Goal: Task Accomplishment & Management: Use online tool/utility

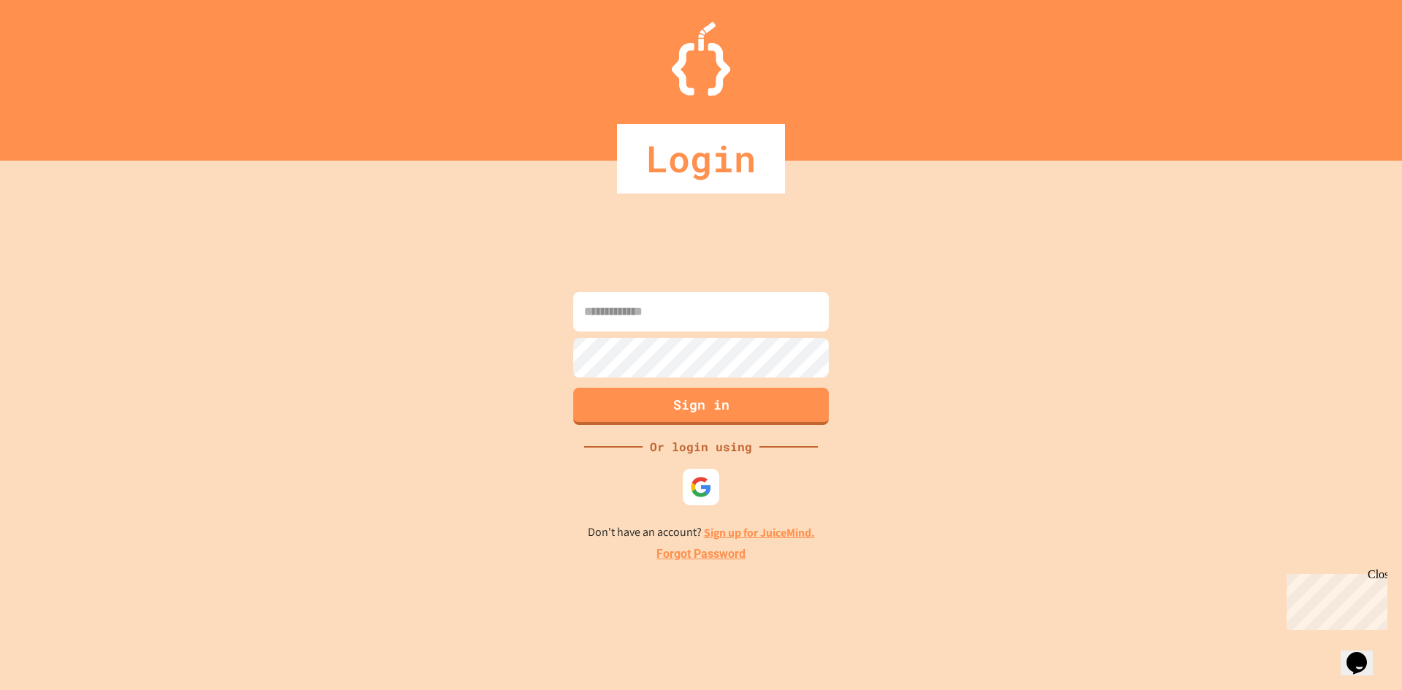
click at [682, 312] on input at bounding box center [701, 311] width 256 height 39
type input "**********"
click at [714, 411] on button "Sign in" at bounding box center [701, 405] width 261 height 38
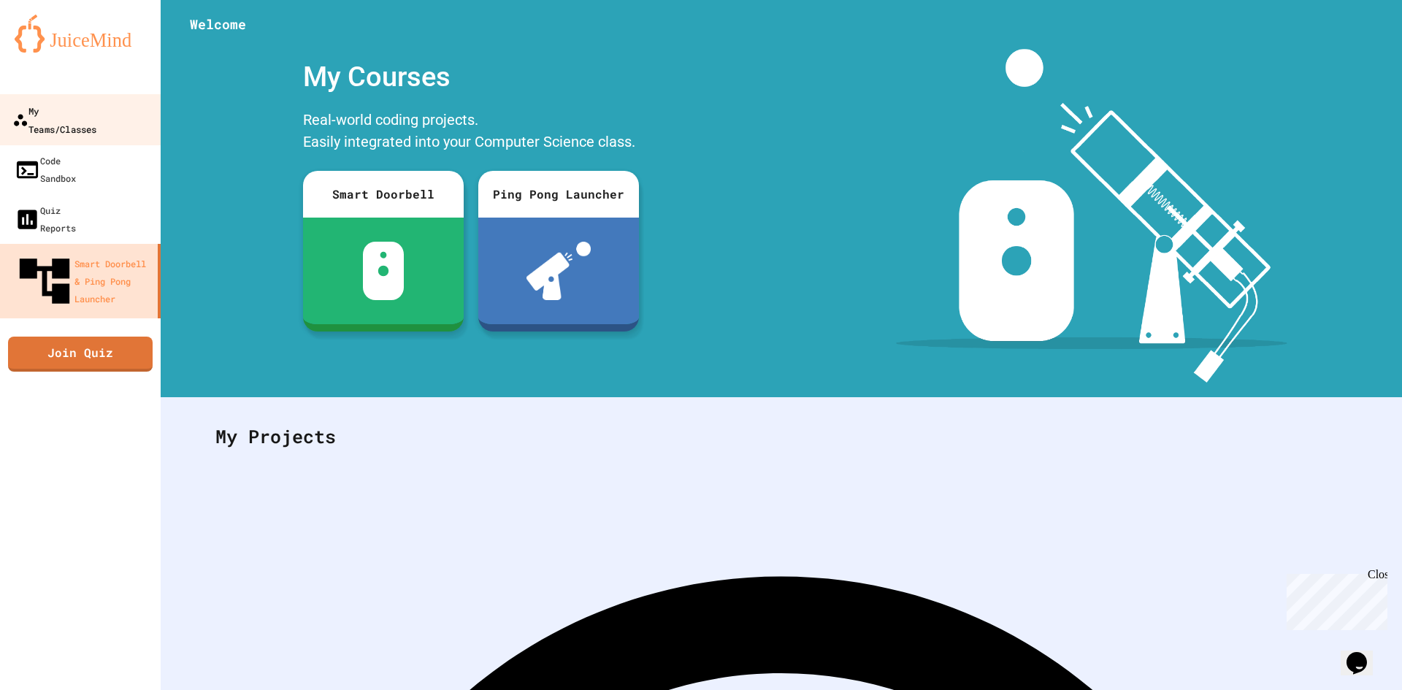
click at [39, 123] on link "My Teams/Classes" at bounding box center [81, 119] width 166 height 51
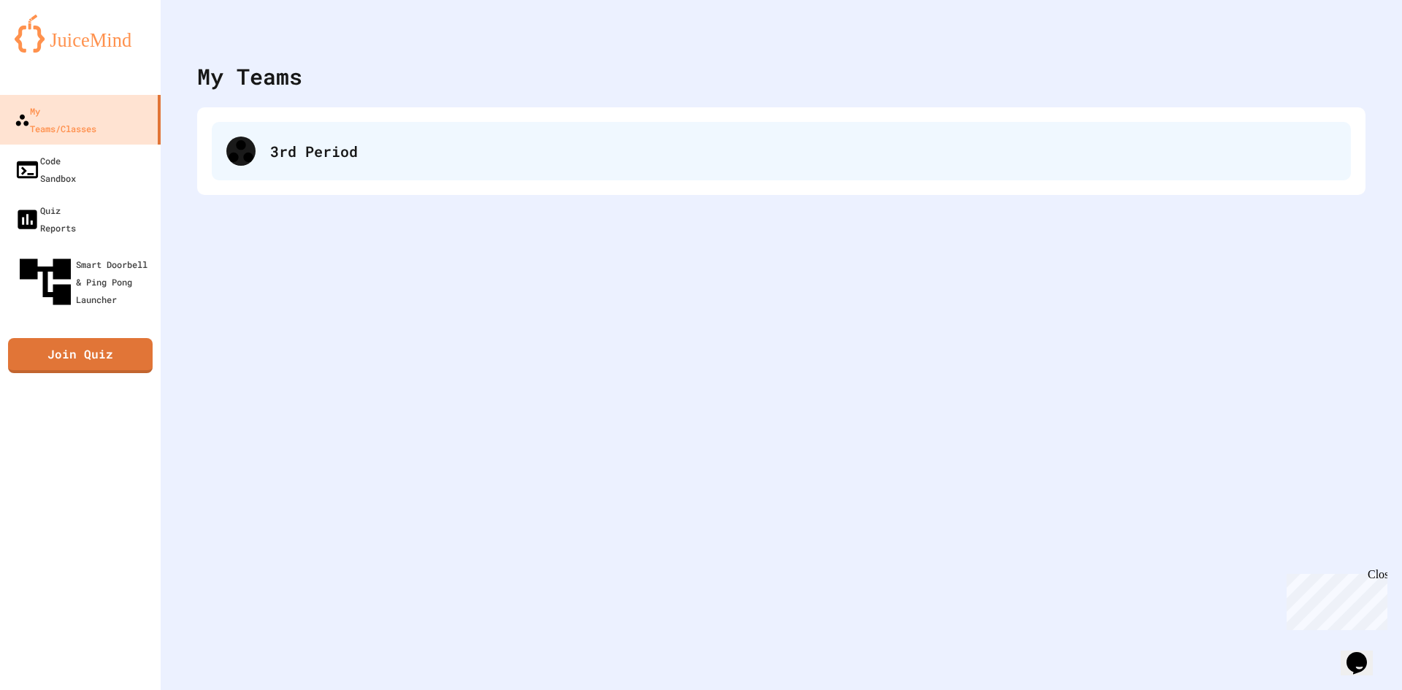
click at [272, 155] on div "3rd Period" at bounding box center [803, 151] width 1066 height 22
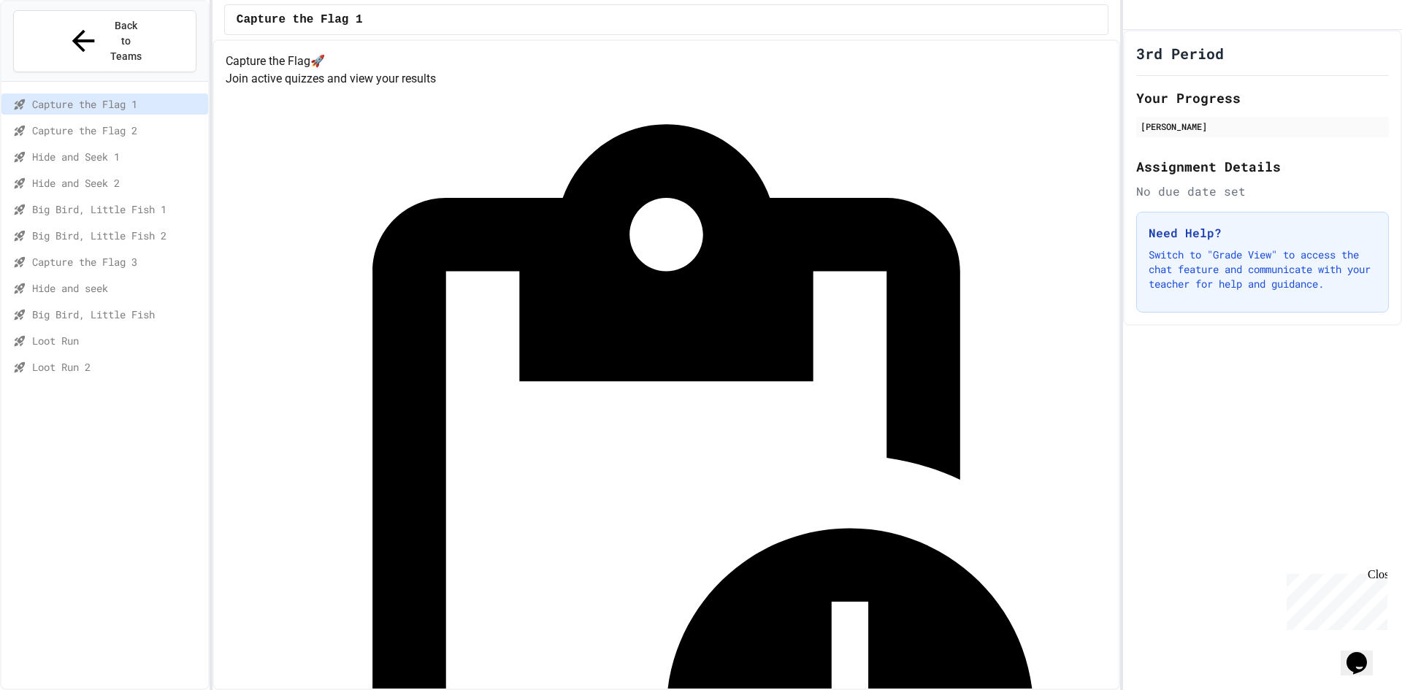
click at [80, 333] on span "Loot Run" at bounding box center [117, 340] width 170 height 15
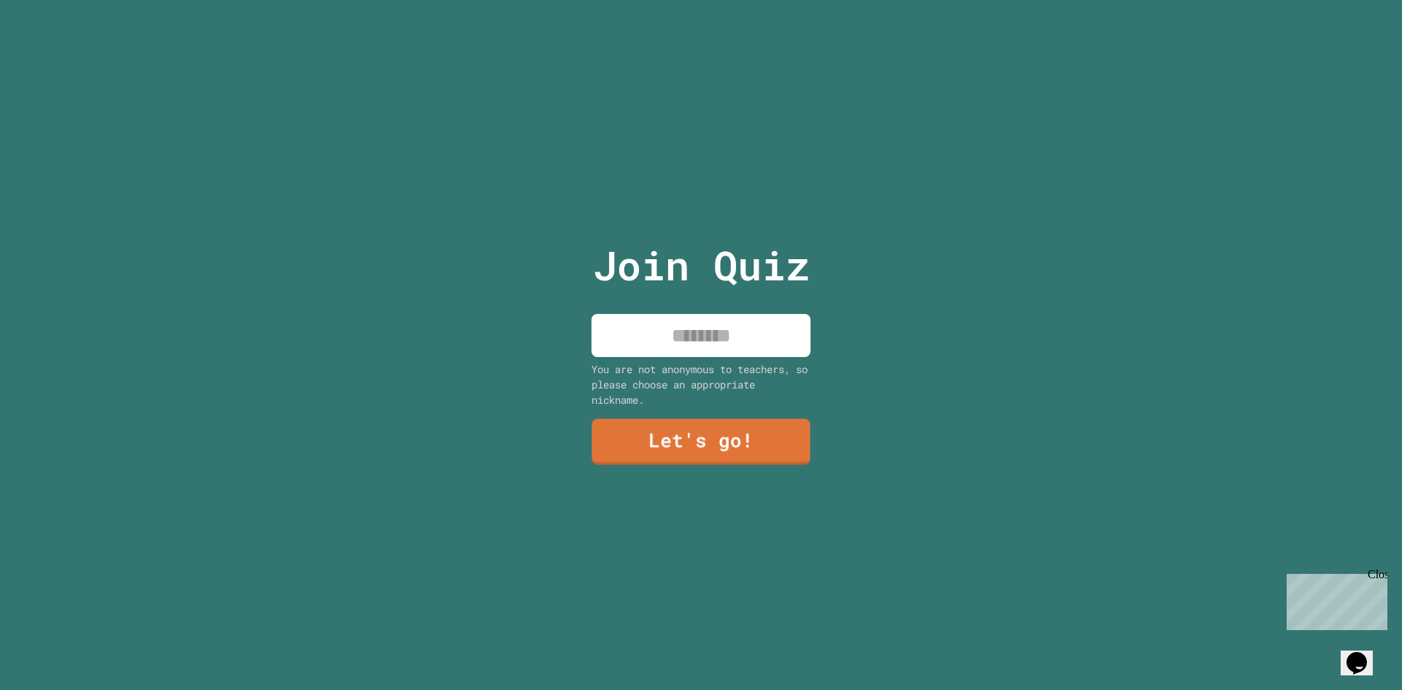
click at [706, 331] on input at bounding box center [700, 335] width 219 height 43
type input "****"
click at [707, 450] on link "Let's go!" at bounding box center [701, 441] width 222 height 48
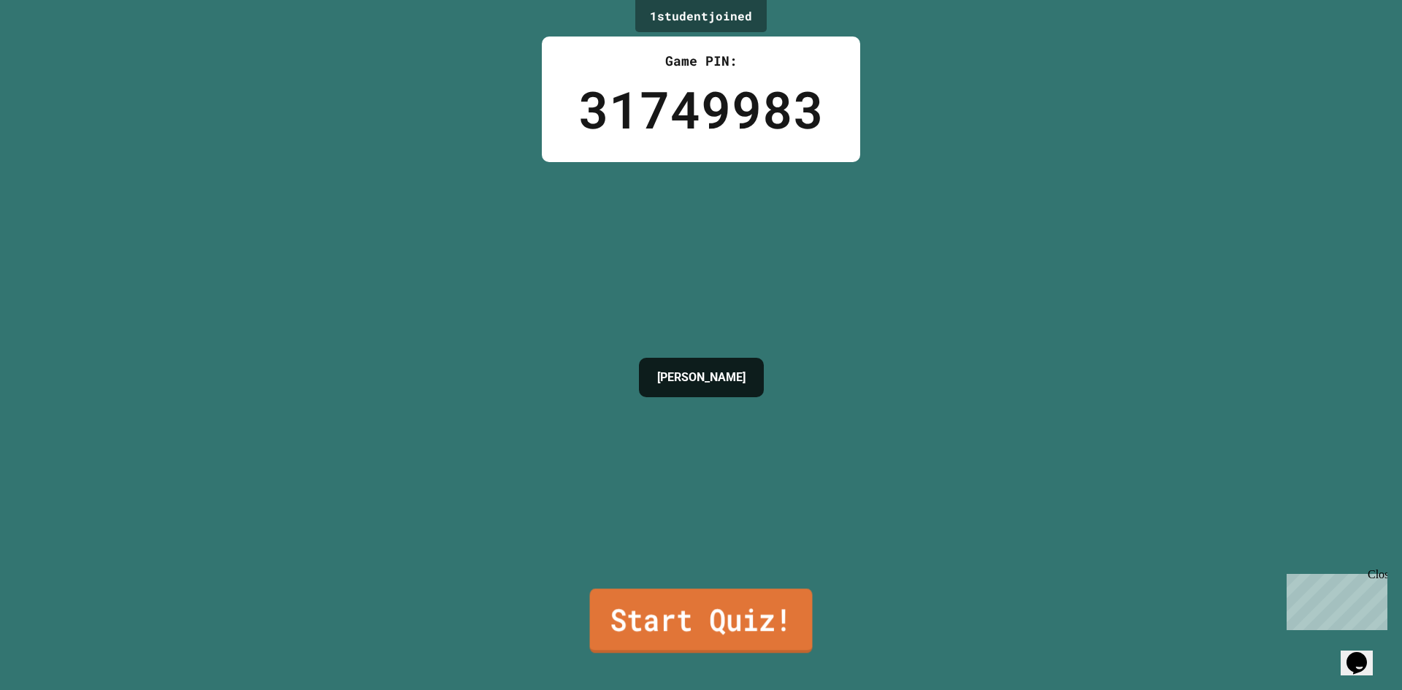
click at [698, 592] on link "Start Quiz!" at bounding box center [701, 620] width 223 height 64
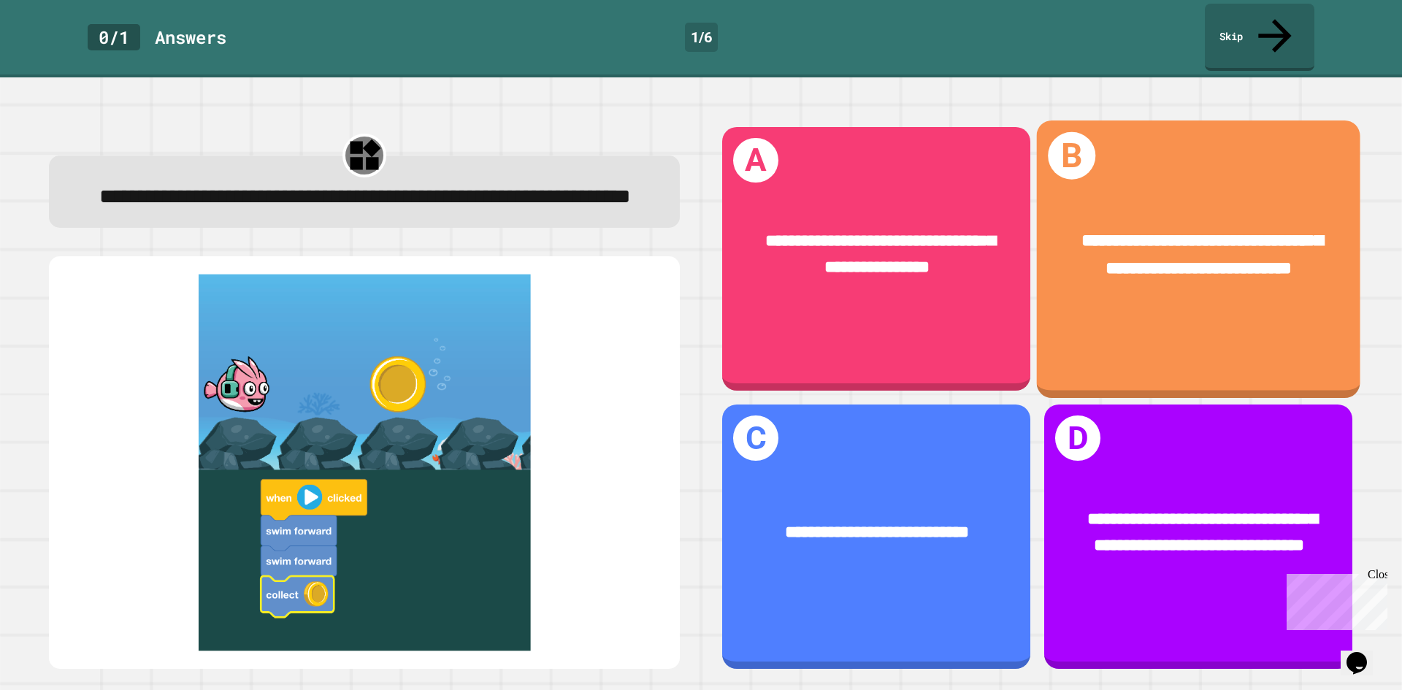
click at [1132, 272] on div "**********" at bounding box center [1198, 255] width 323 height 126
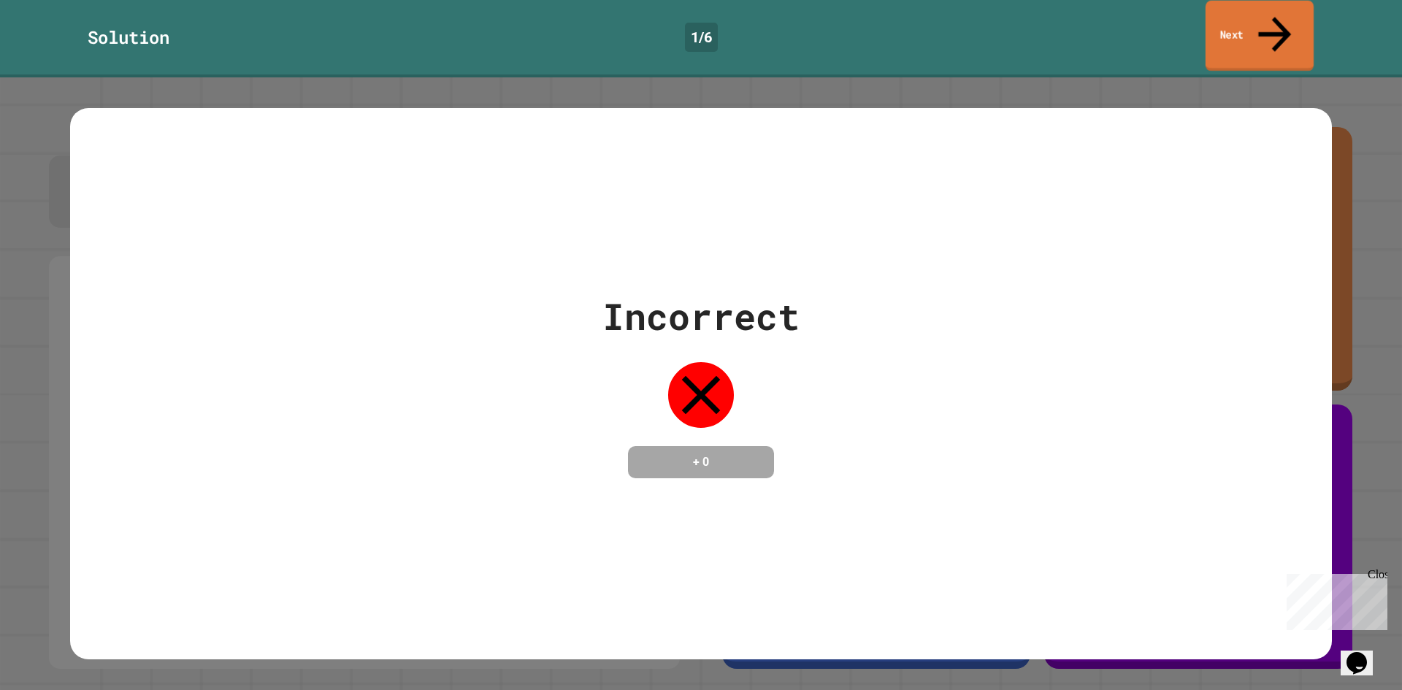
click at [1260, 25] on link "Next" at bounding box center [1259, 36] width 108 height 71
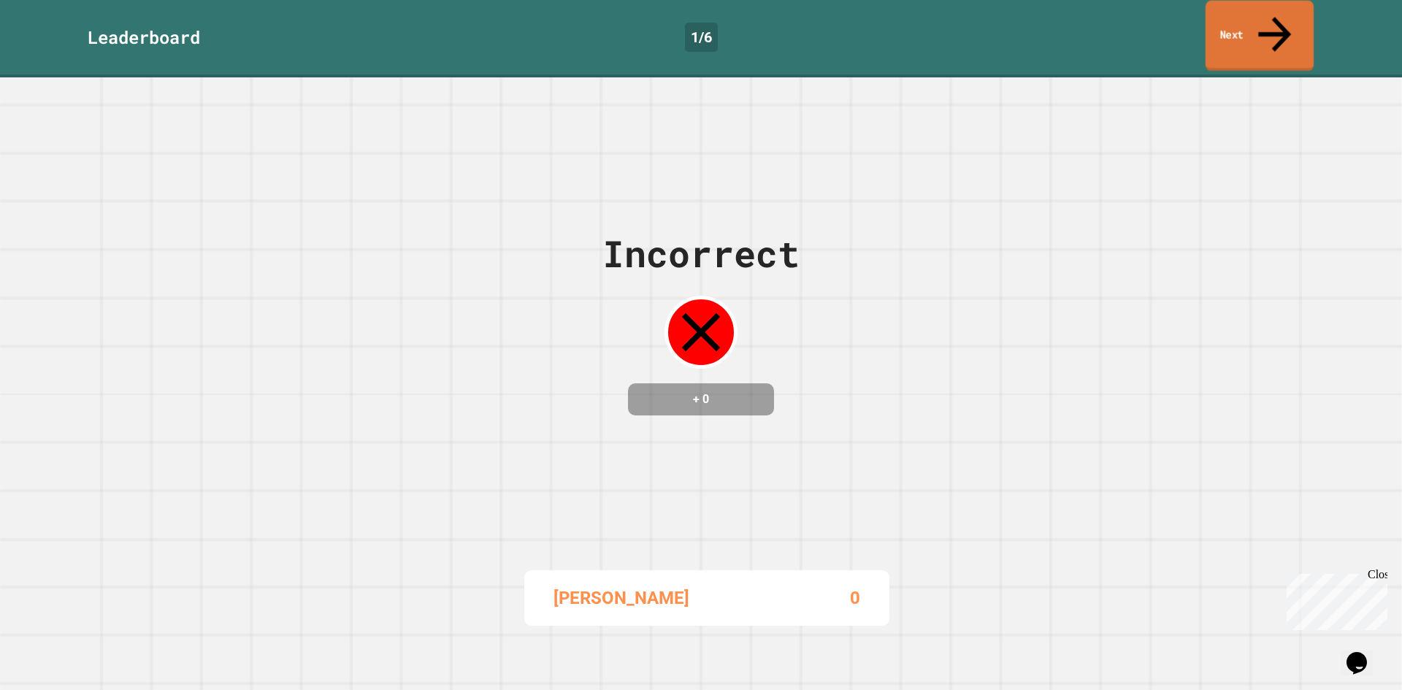
click at [1257, 16] on link "Next" at bounding box center [1259, 36] width 108 height 71
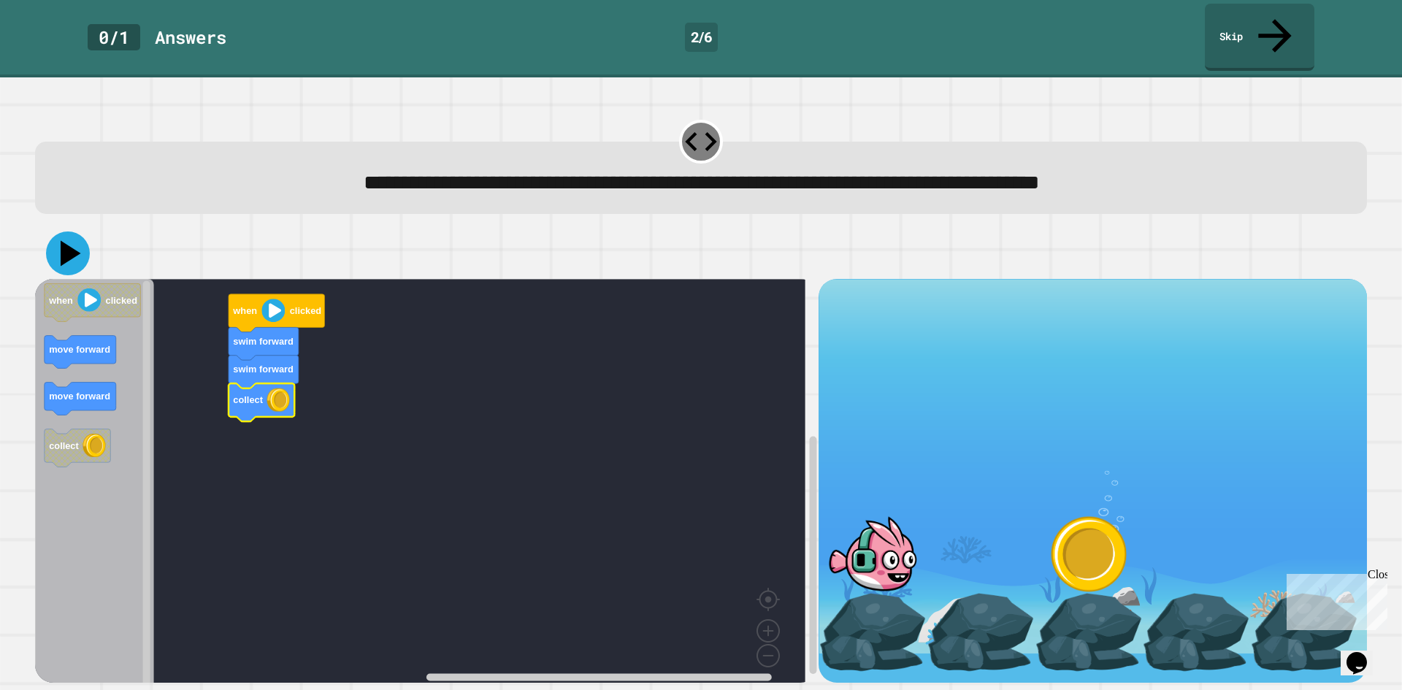
click at [79, 231] on icon at bounding box center [68, 253] width 44 height 44
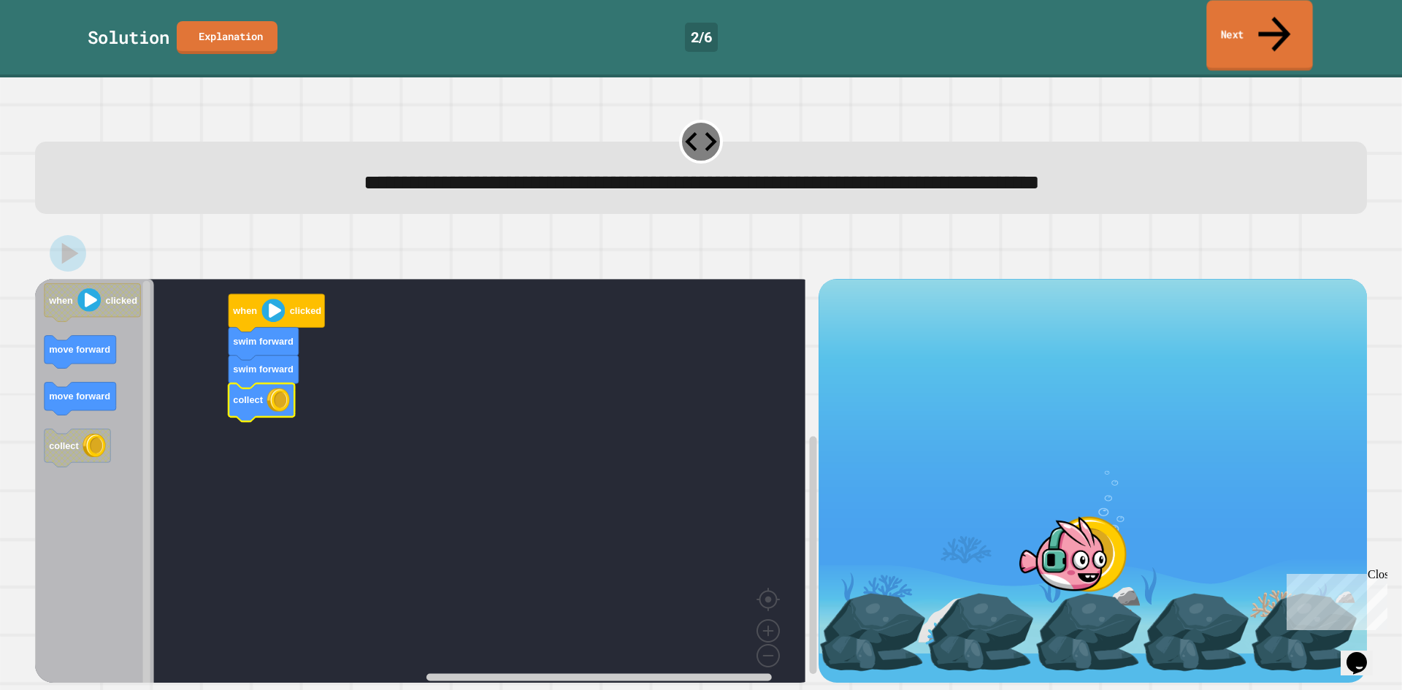
click at [1267, 7] on link "Next" at bounding box center [1259, 35] width 106 height 71
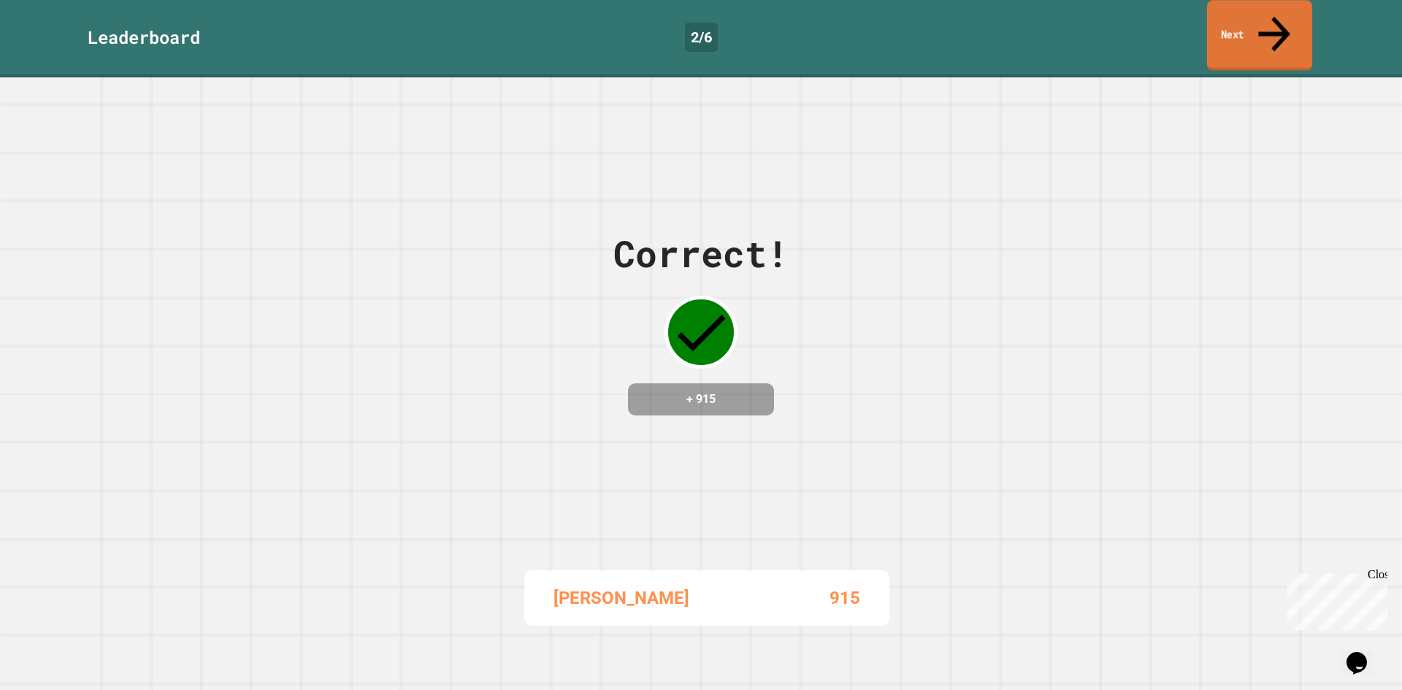
click at [1235, 18] on link "Next" at bounding box center [1259, 35] width 105 height 71
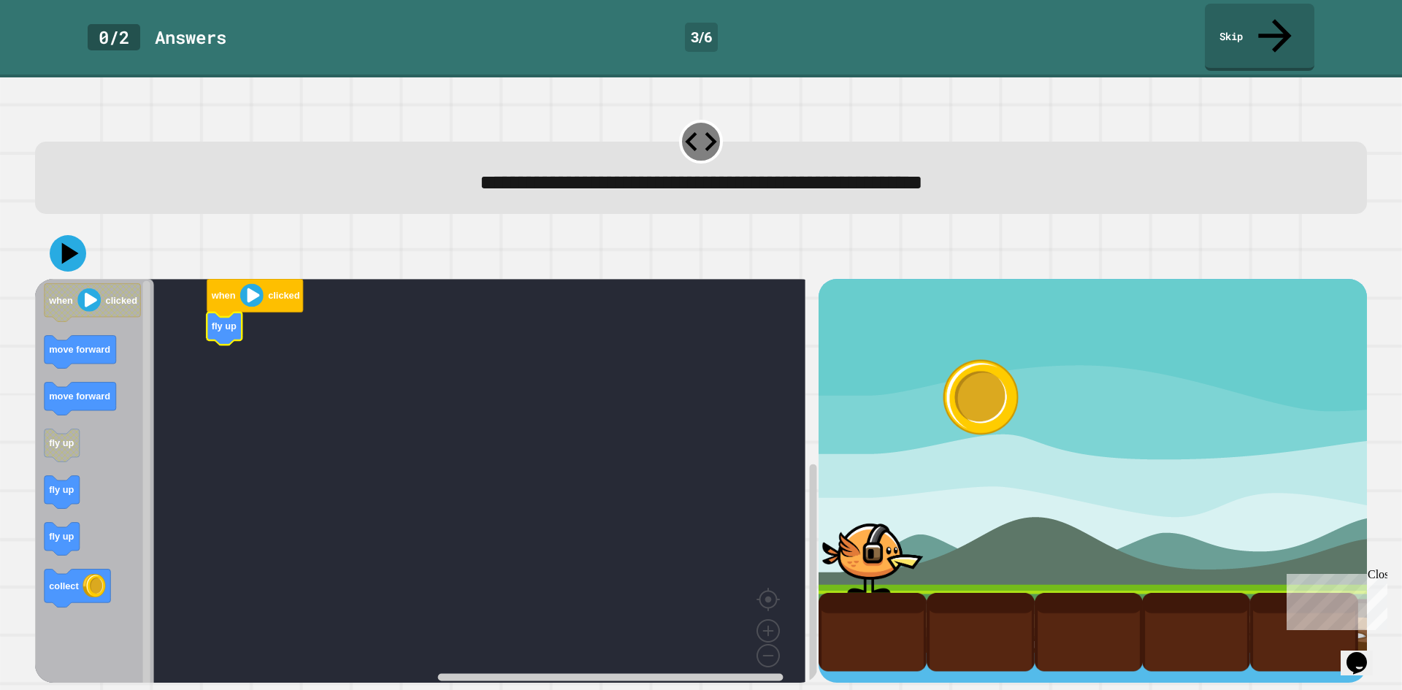
click at [210, 346] on div "when clicked fly up when clicked move forward move forward fly up fly up fly up…" at bounding box center [426, 481] width 783 height 404
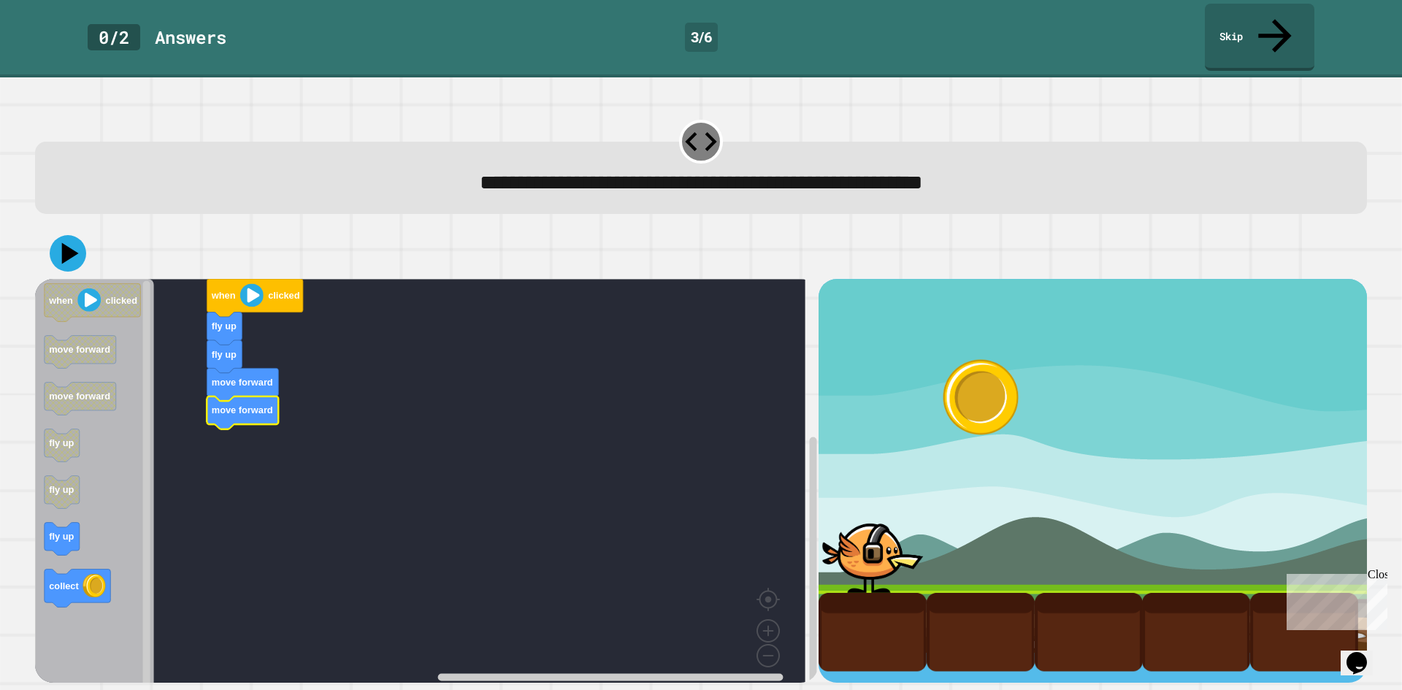
click at [112, 548] on icon "Blockly Workspace" at bounding box center [94, 486] width 119 height 414
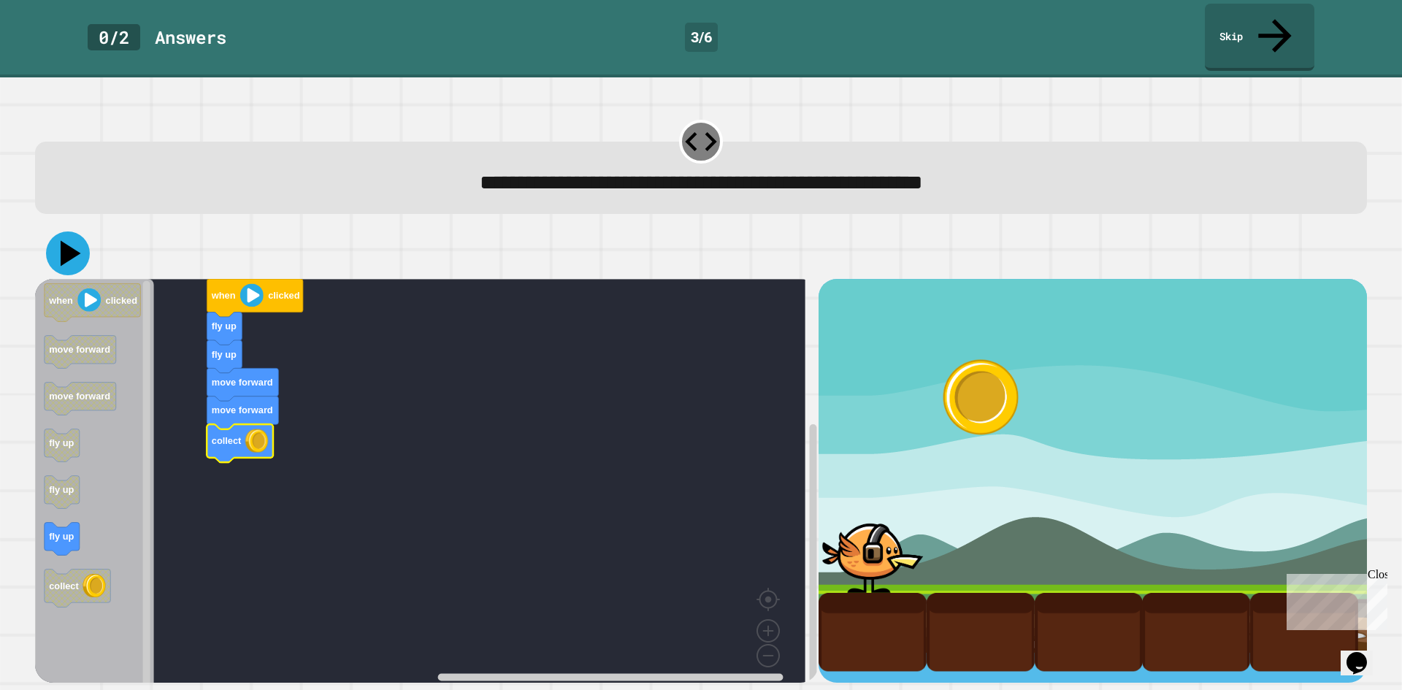
click at [58, 231] on icon at bounding box center [68, 253] width 44 height 44
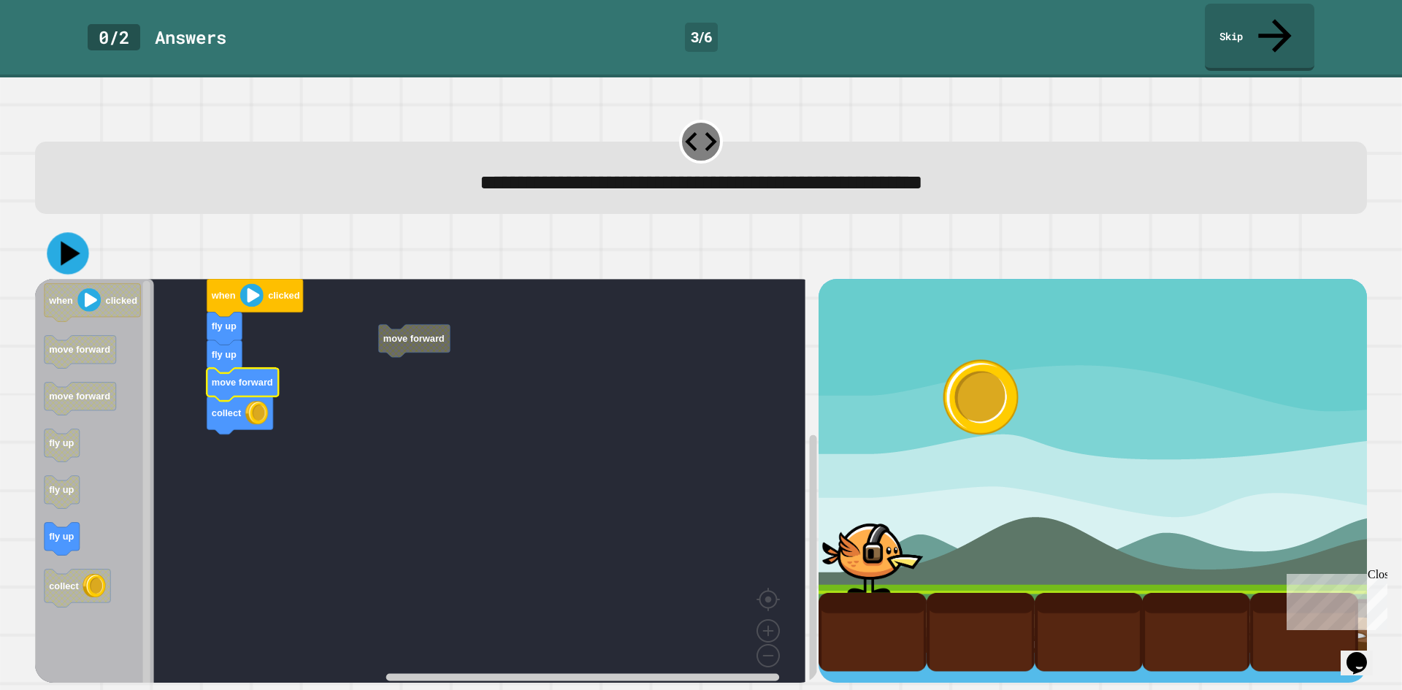
click at [62, 233] on icon at bounding box center [68, 254] width 42 height 42
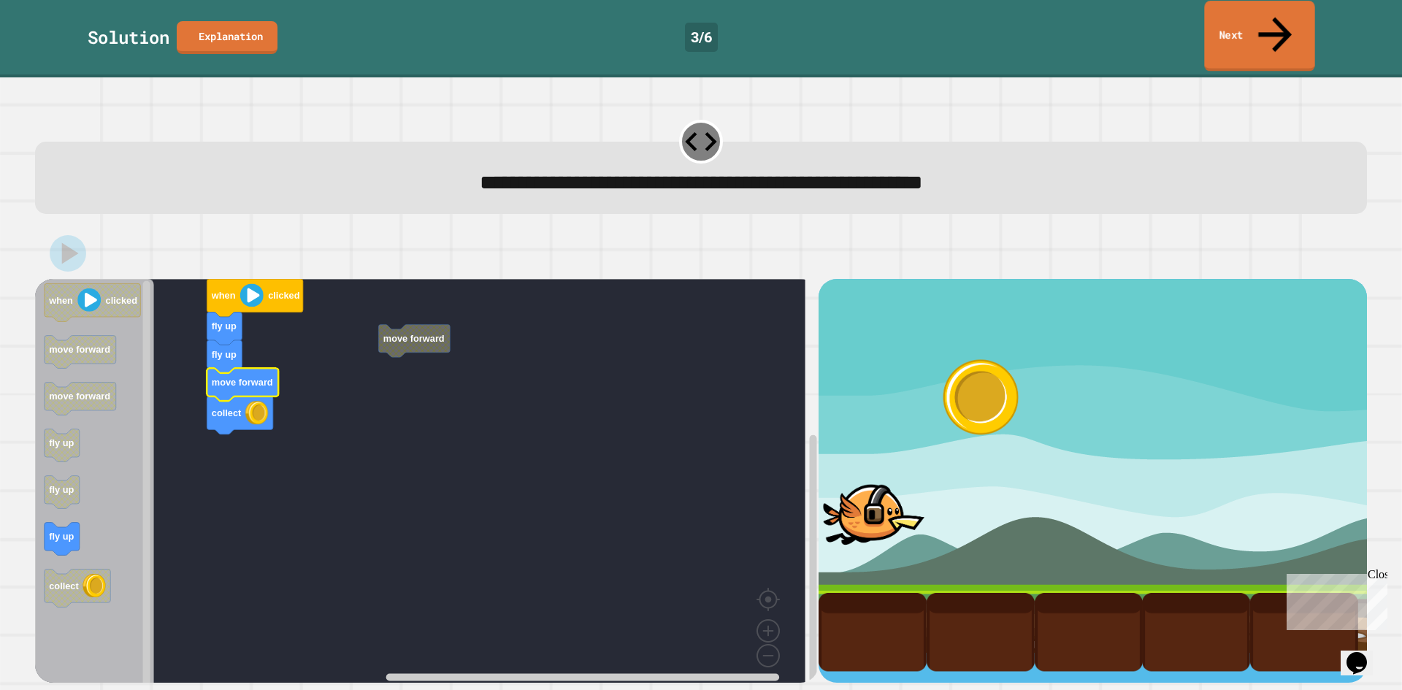
click at [1278, 18] on icon at bounding box center [1275, 34] width 34 height 35
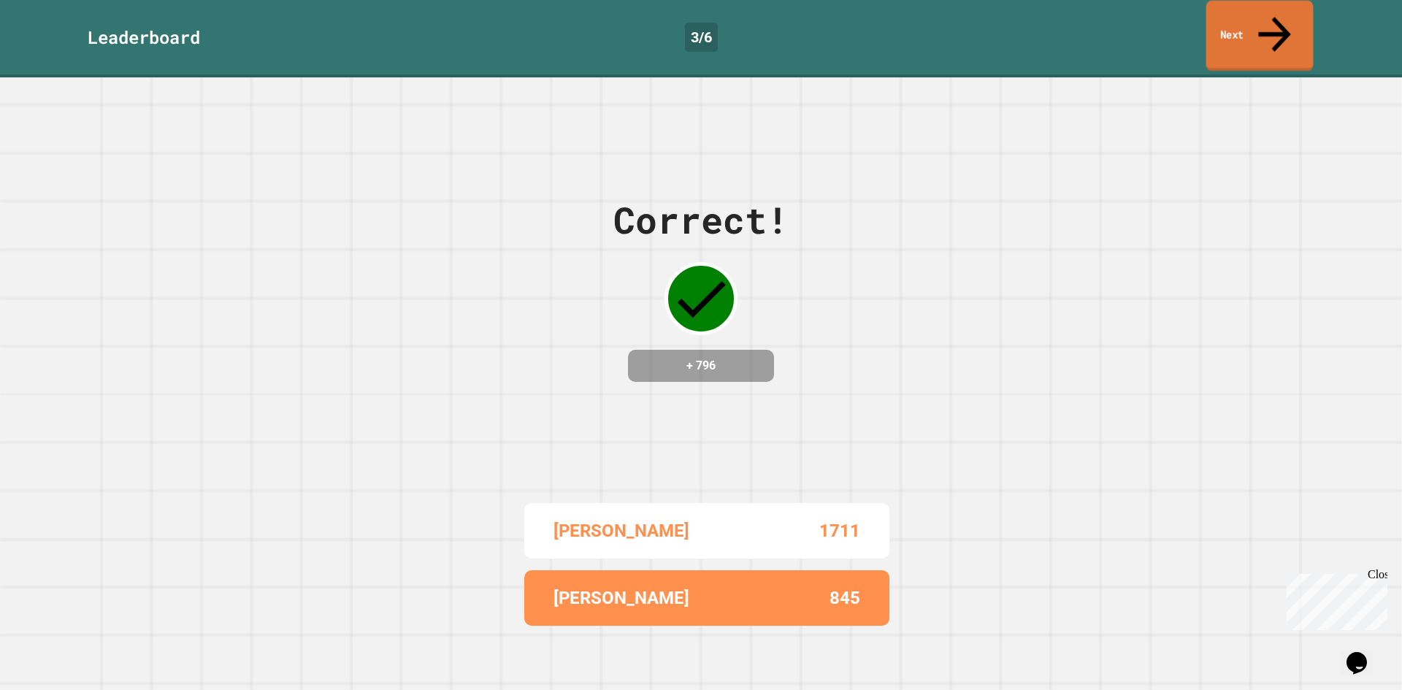
click at [1269, 19] on icon at bounding box center [1274, 34] width 49 height 52
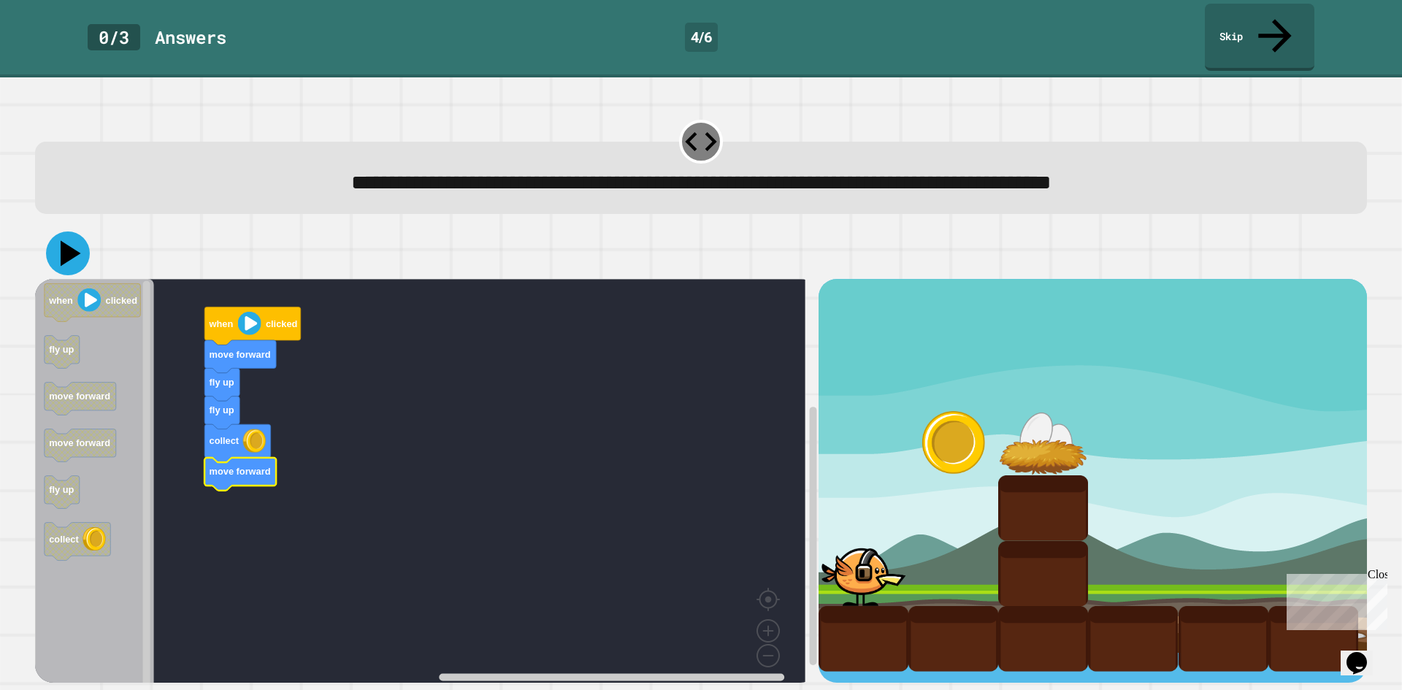
click at [77, 241] on icon at bounding box center [71, 254] width 20 height 26
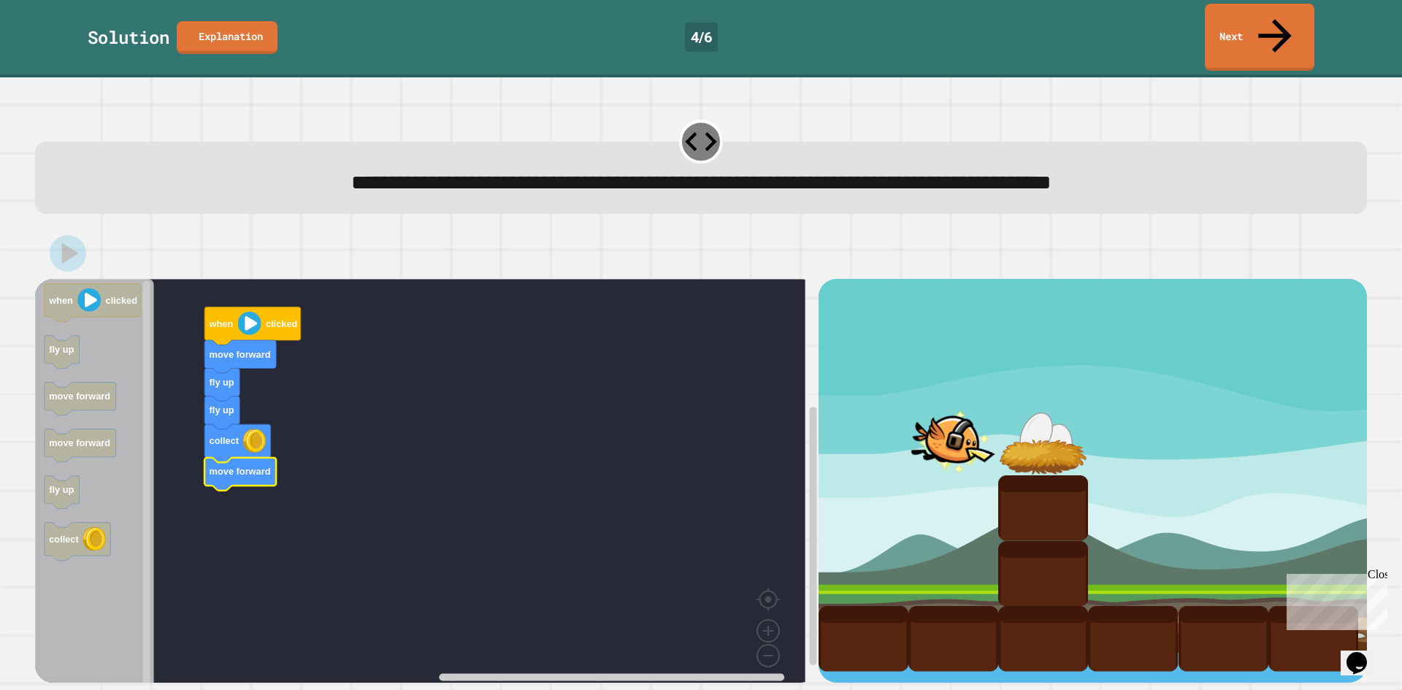
click at [1257, 34] on link "Next" at bounding box center [1260, 37] width 110 height 67
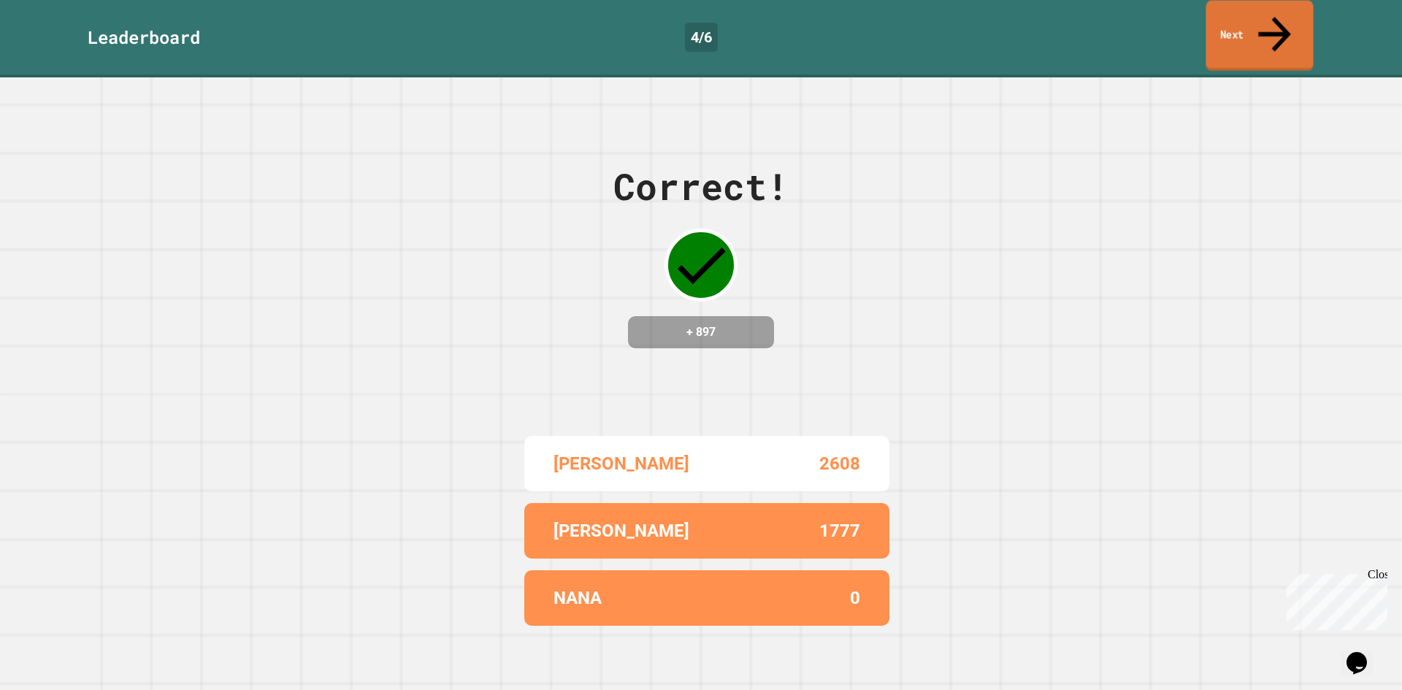
click at [1257, 34] on link "Next" at bounding box center [1258, 36] width 107 height 71
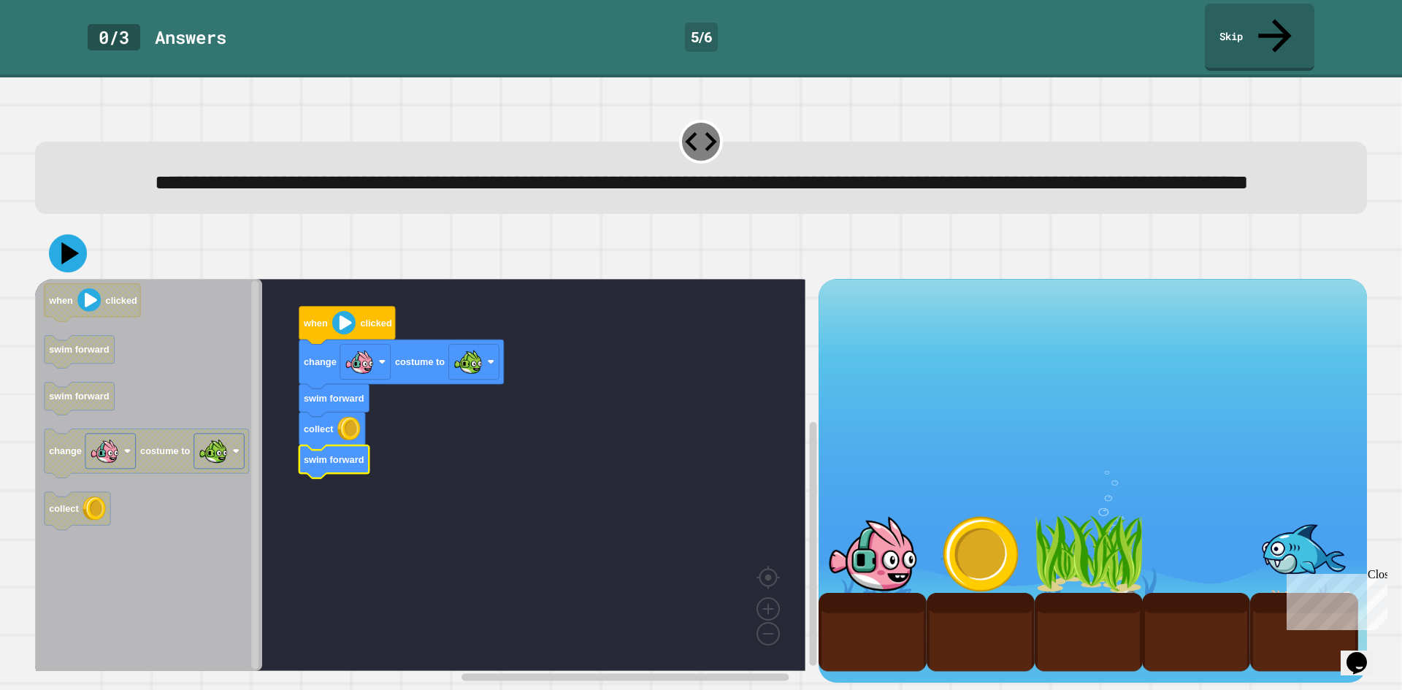
click at [69, 262] on icon at bounding box center [70, 253] width 18 height 22
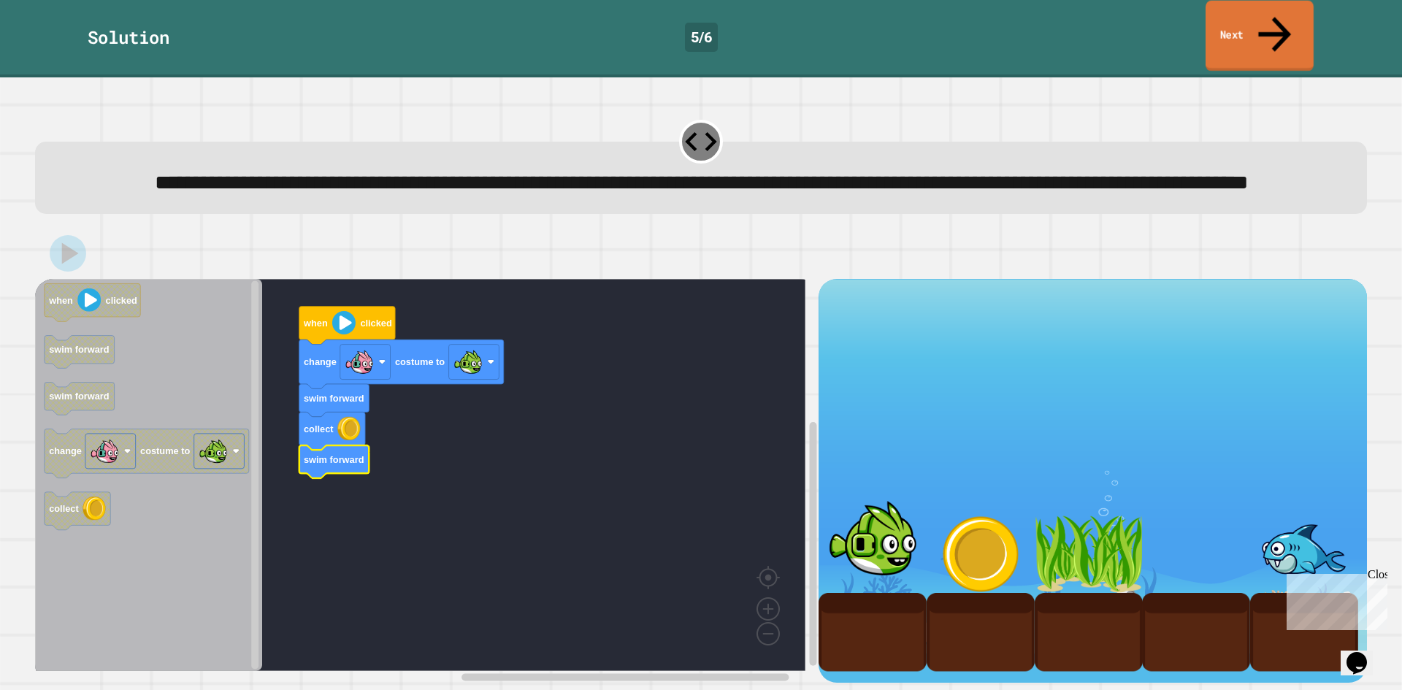
click at [1232, 25] on link "Next" at bounding box center [1259, 36] width 108 height 71
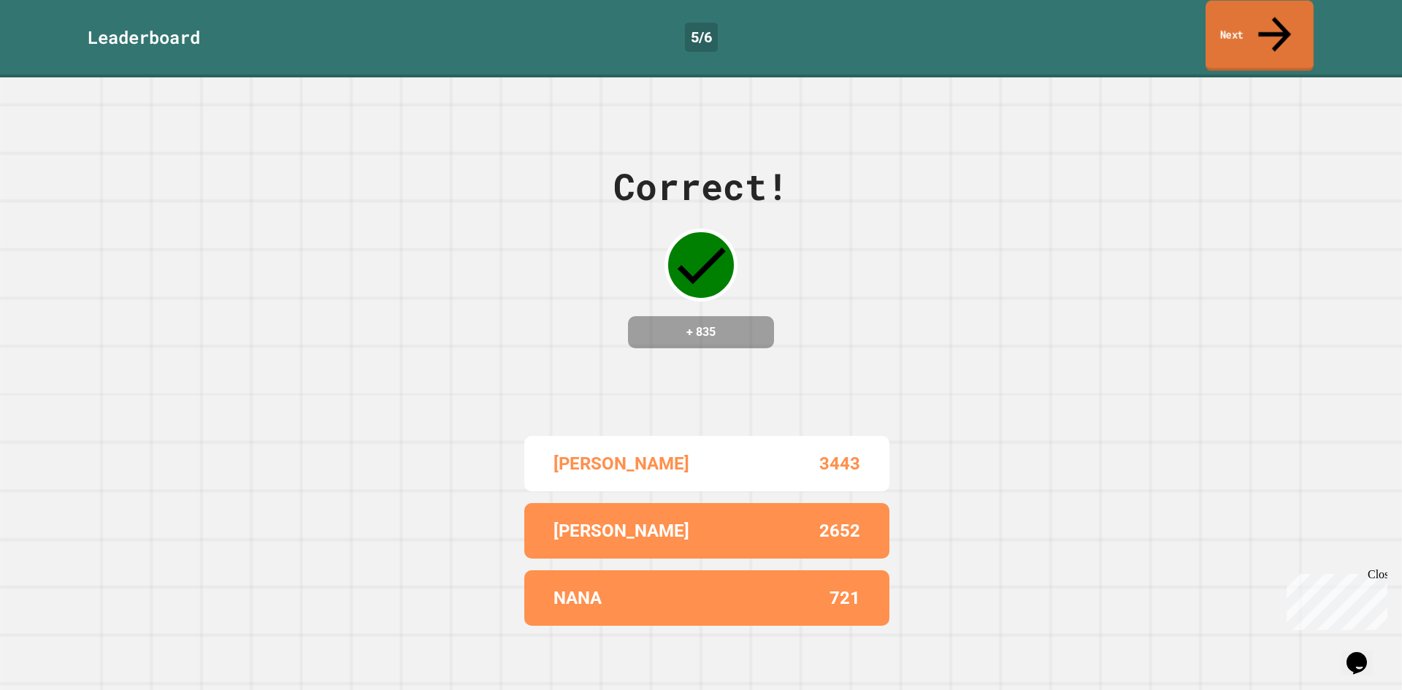
click at [1232, 25] on link "Next" at bounding box center [1259, 36] width 108 height 71
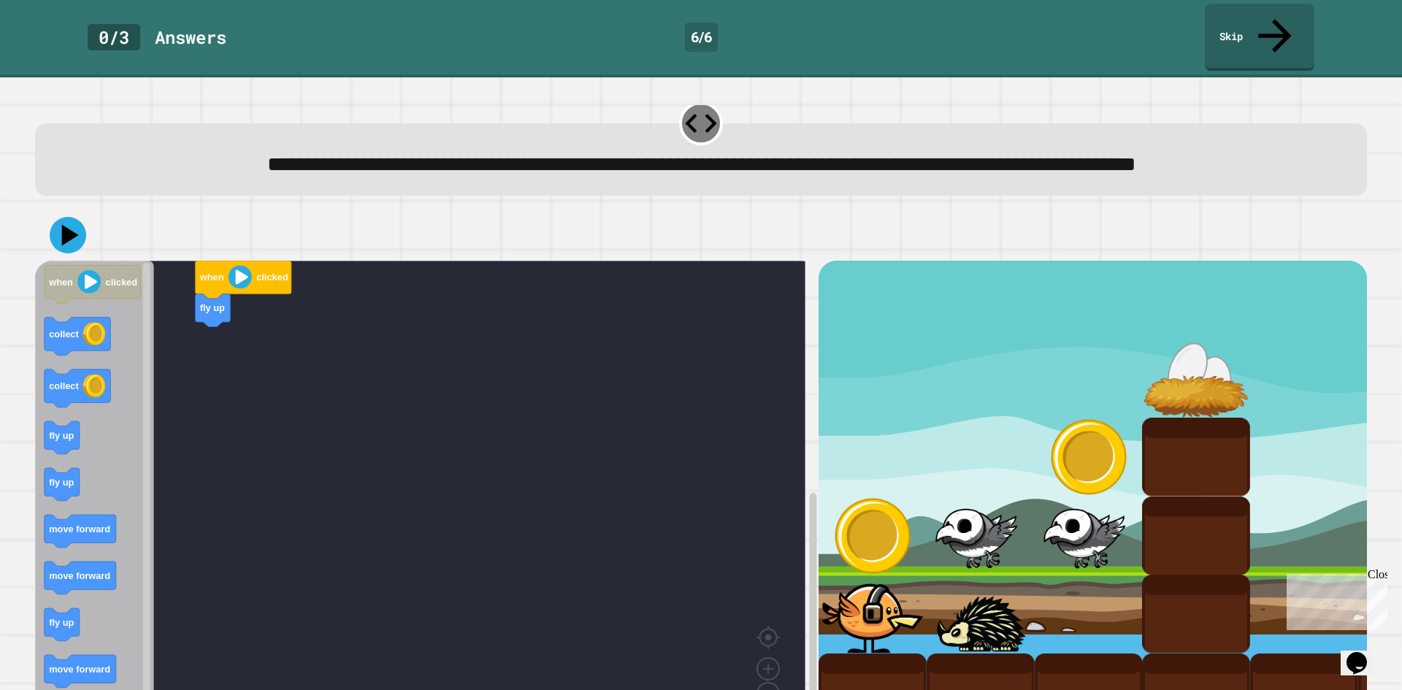
scroll to position [91, 0]
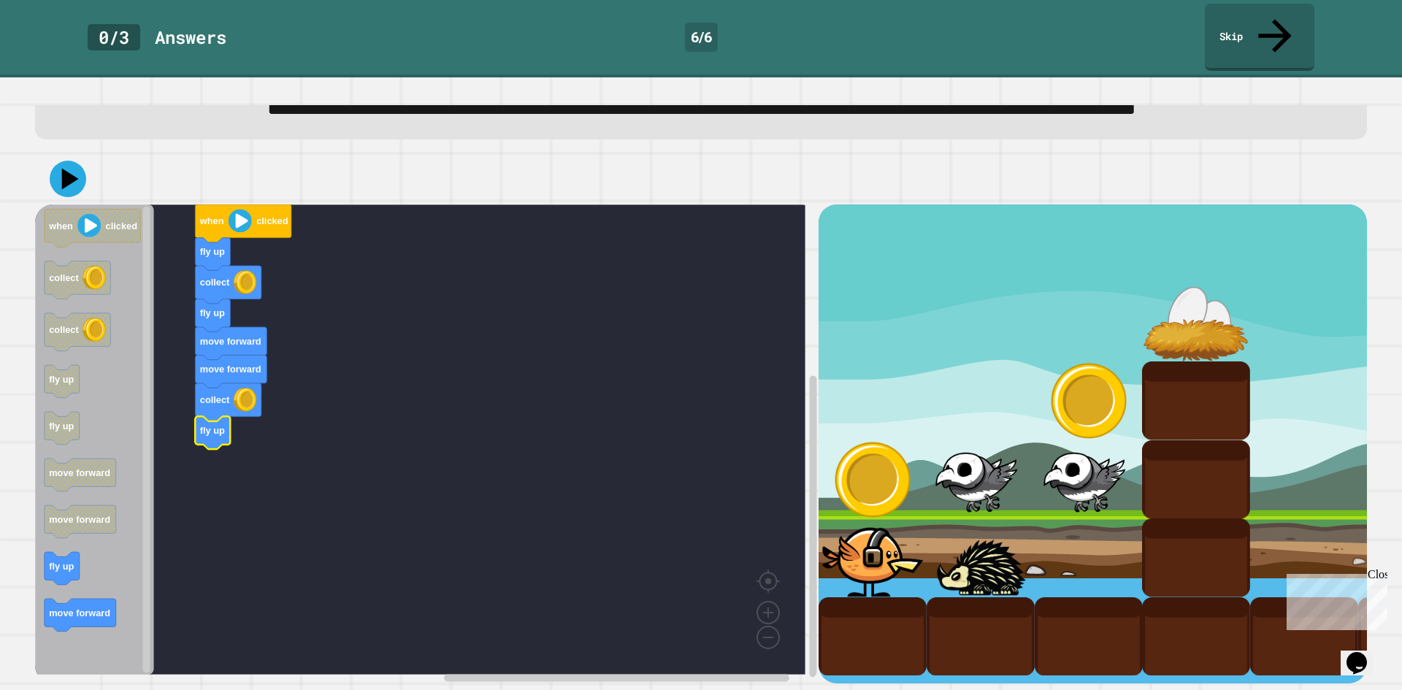
click at [112, 579] on icon "Blockly Workspace" at bounding box center [94, 439] width 119 height 470
click at [70, 169] on icon at bounding box center [70, 179] width 17 height 21
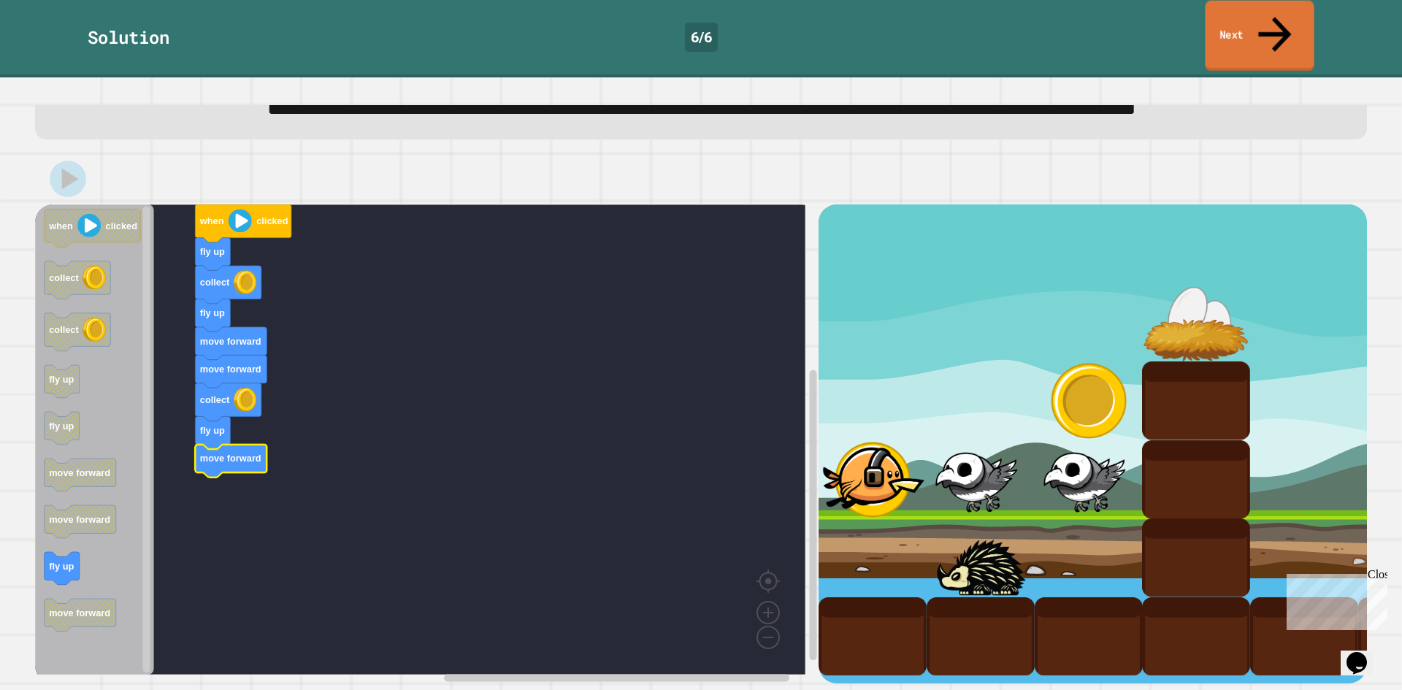
click at [1244, 12] on link "Next" at bounding box center [1259, 36] width 109 height 71
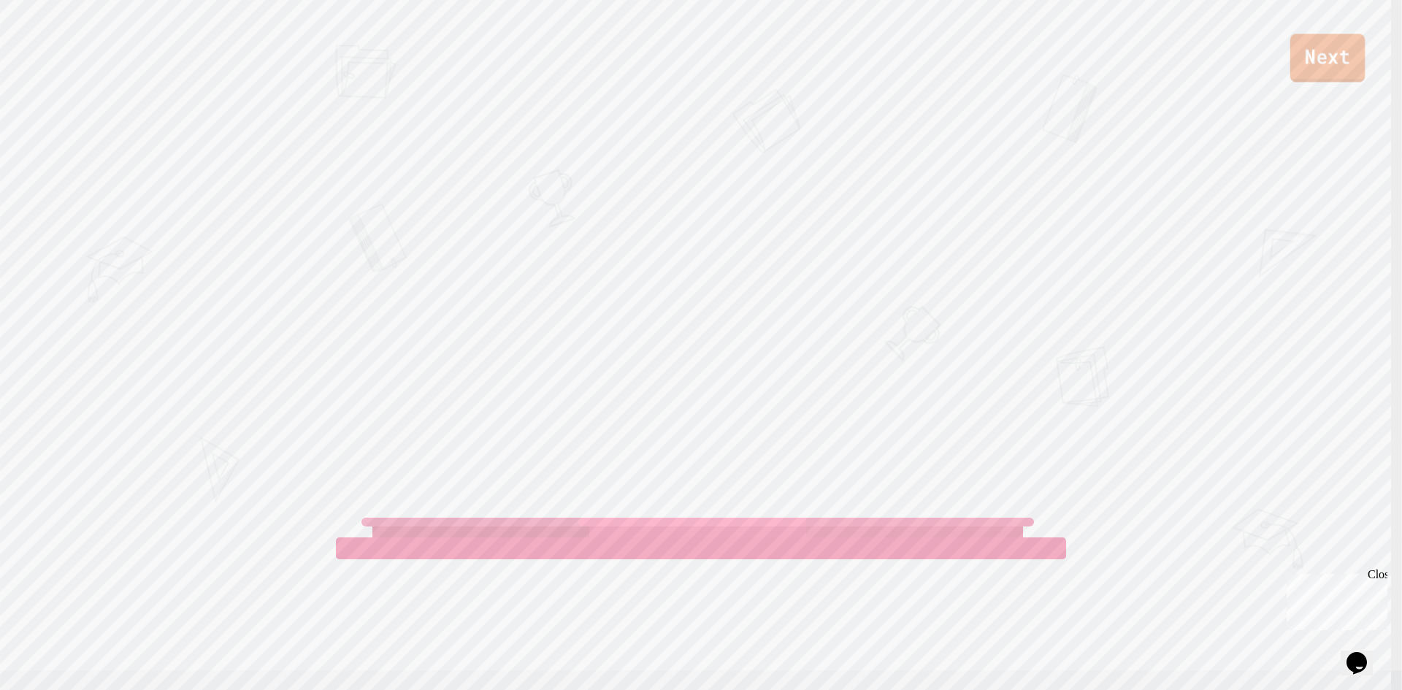
click at [1331, 67] on link "Next" at bounding box center [1327, 58] width 74 height 48
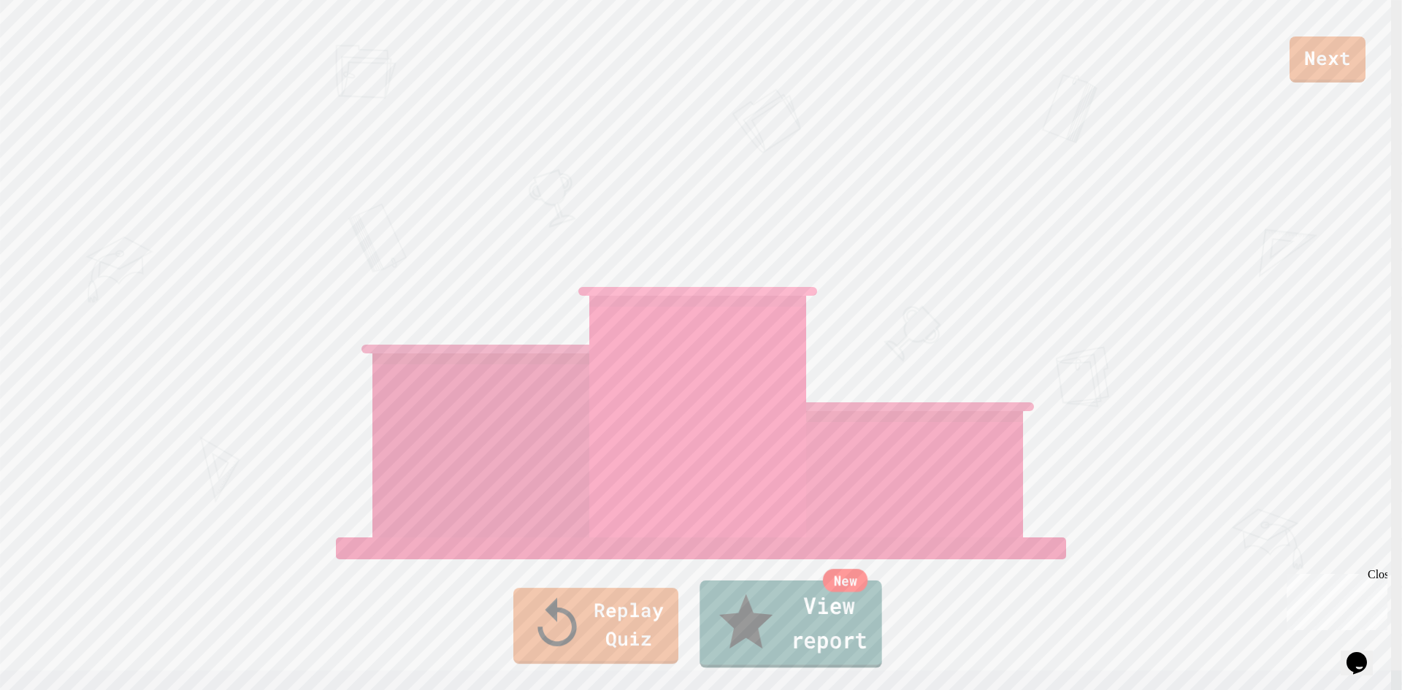
click at [815, 638] on link "New View report" at bounding box center [790, 624] width 182 height 88
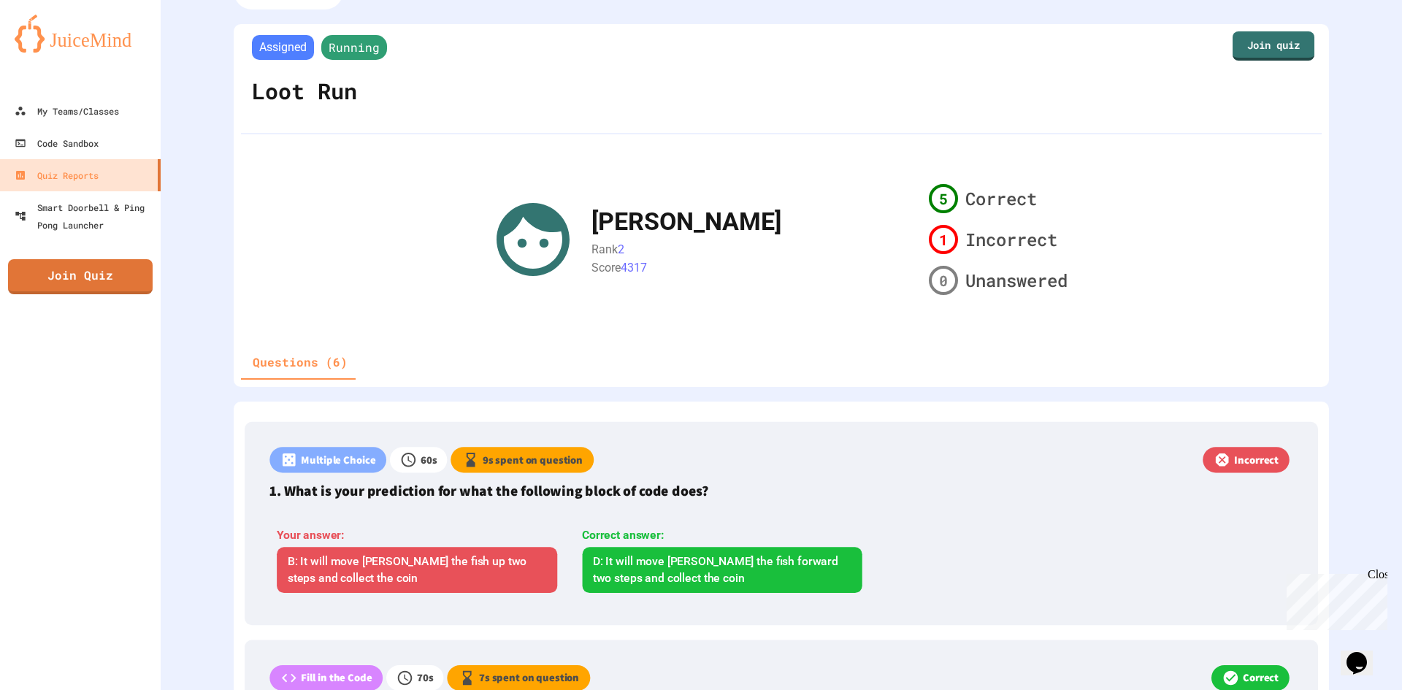
scroll to position [20, 0]
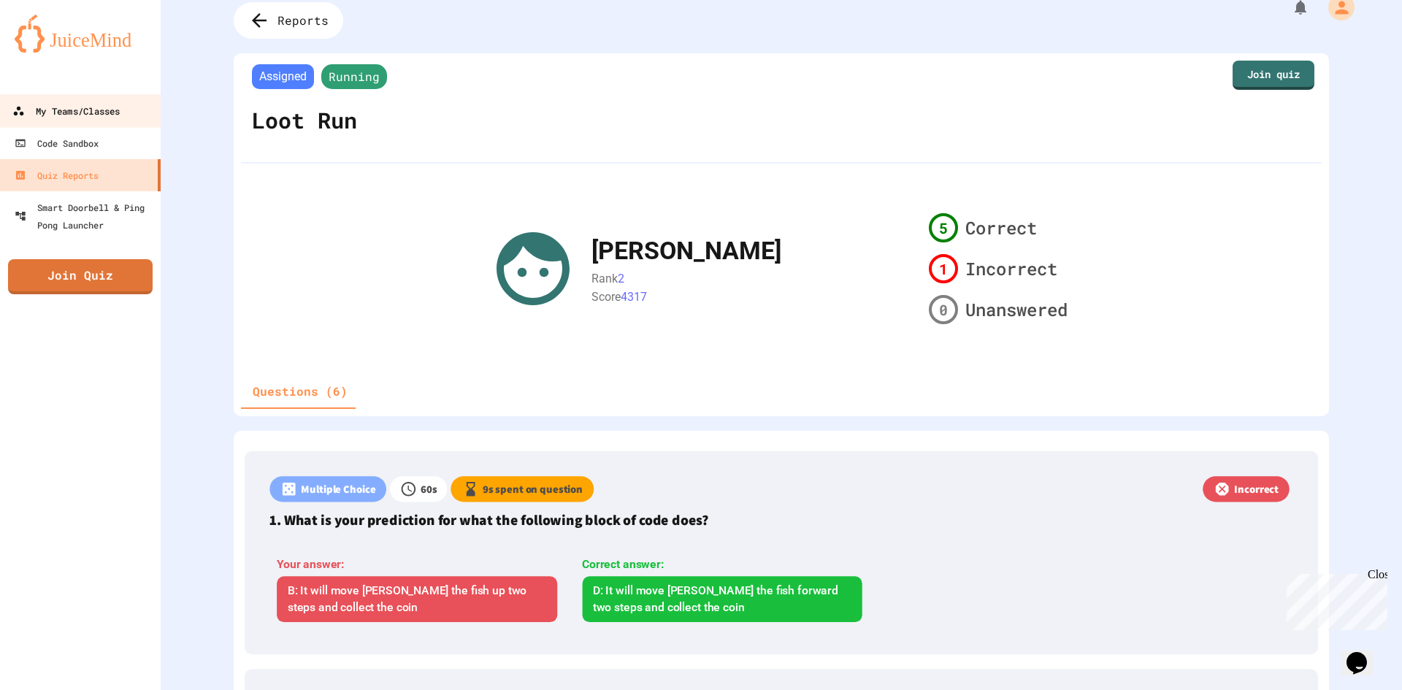
click at [76, 115] on div "My Teams/Classes" at bounding box center [65, 111] width 107 height 18
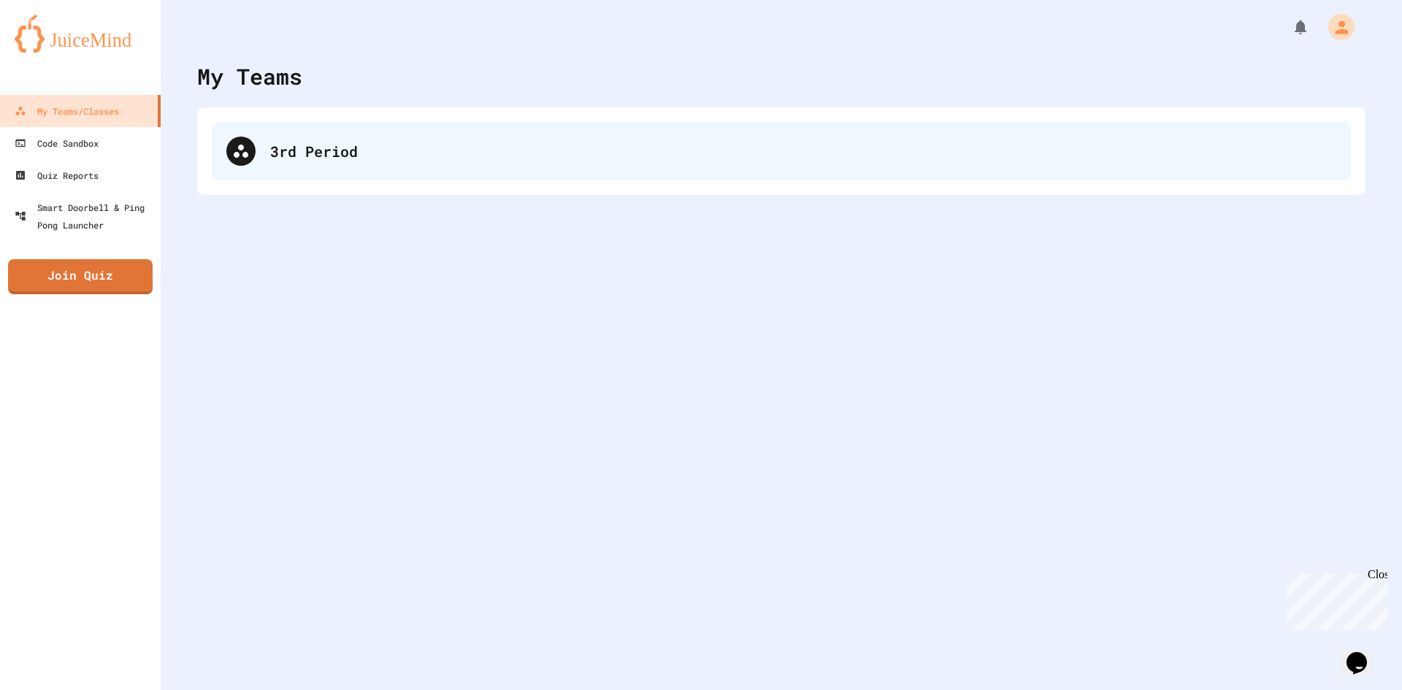
click at [243, 164] on div at bounding box center [240, 151] width 29 height 29
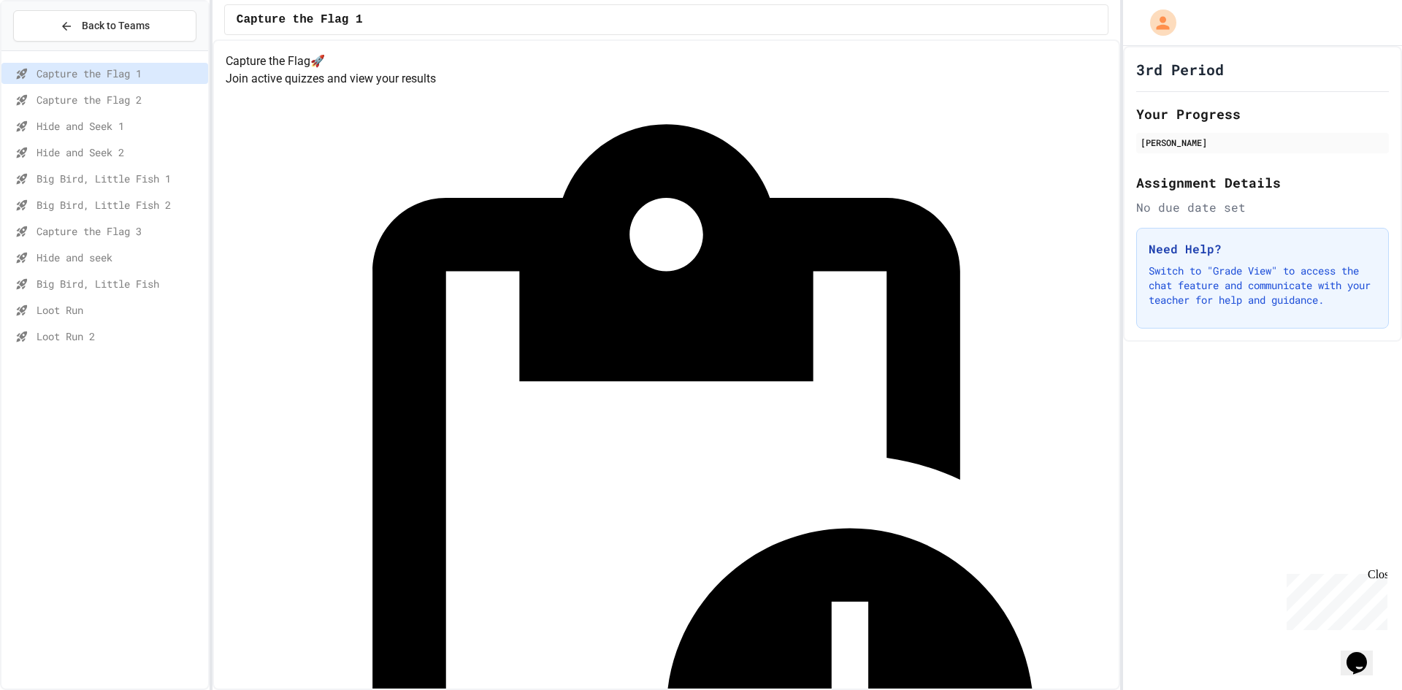
click at [80, 344] on div "Loot Run 2" at bounding box center [104, 336] width 207 height 21
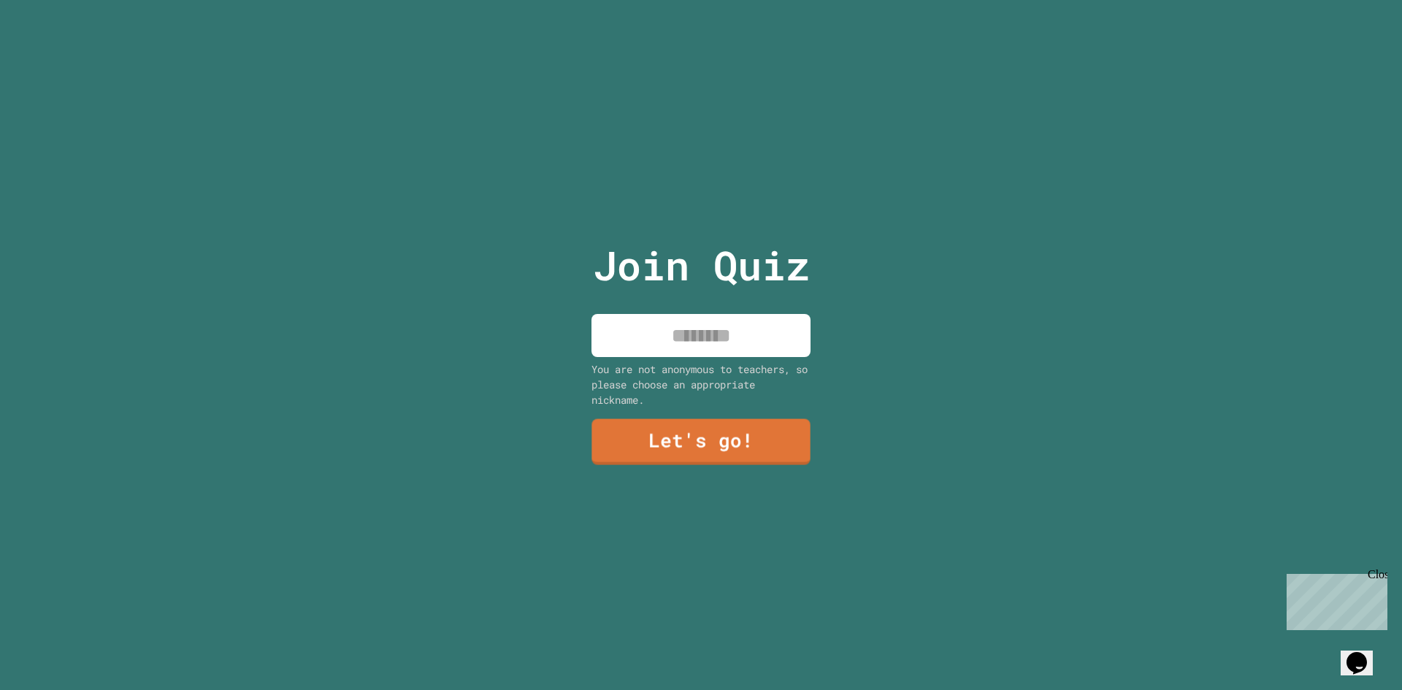
click at [637, 328] on input at bounding box center [700, 335] width 219 height 43
type input "****"
click at [762, 417] on link "Let's go!" at bounding box center [700, 441] width 219 height 48
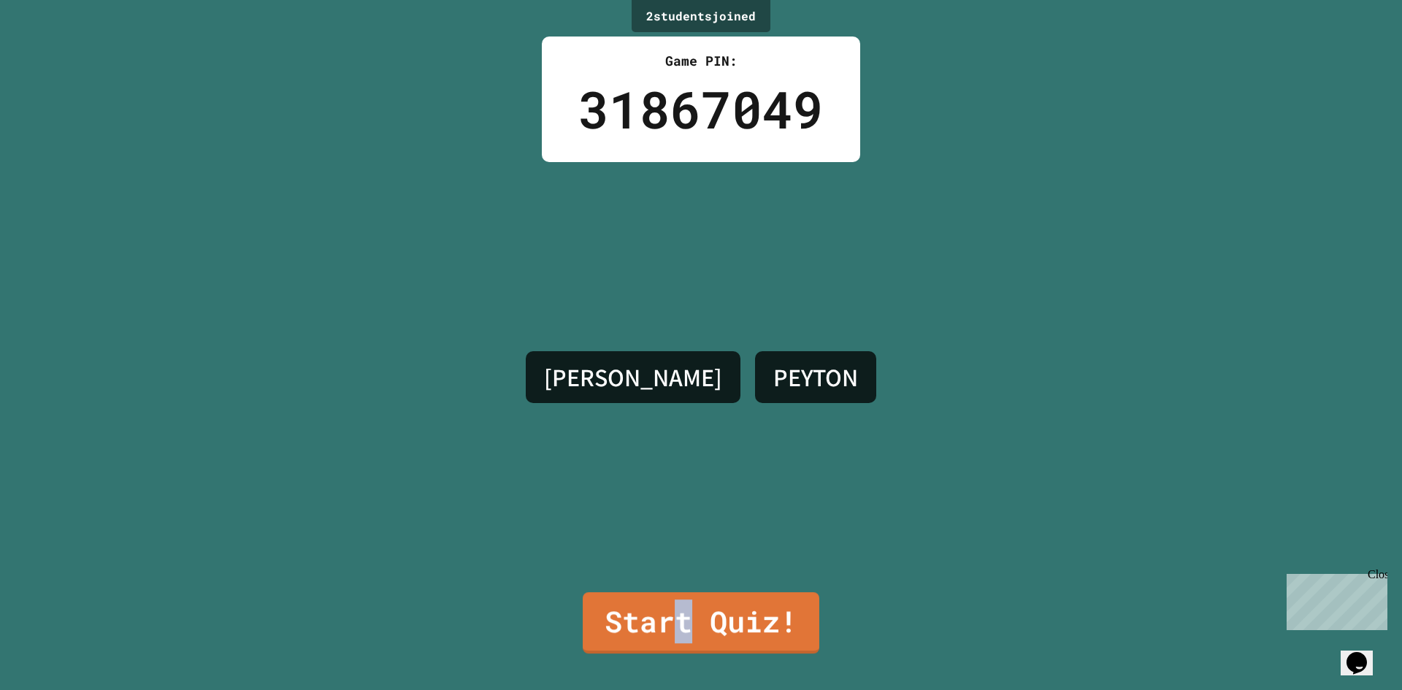
click at [676, 637] on link "Start Quiz!" at bounding box center [701, 622] width 237 height 61
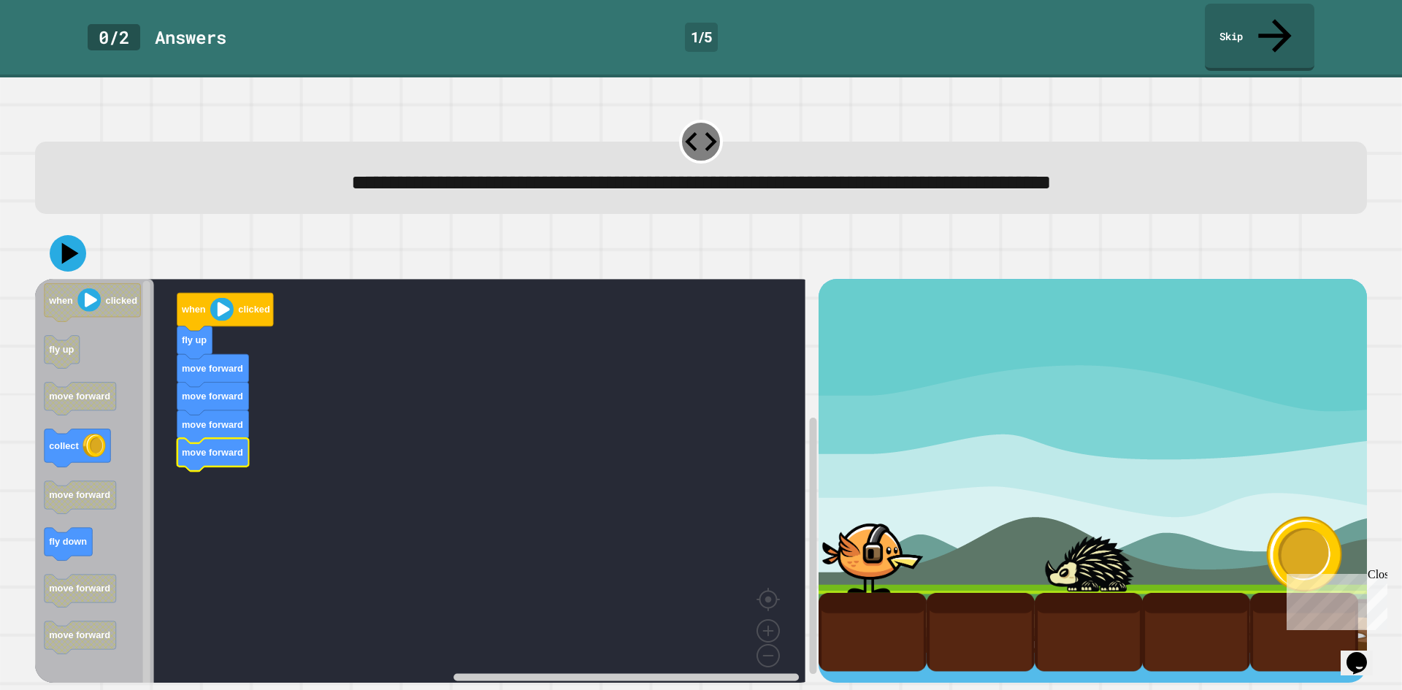
click at [176, 488] on div "when clicked fly up move forward move forward move forward move forward when cl…" at bounding box center [426, 481] width 783 height 404
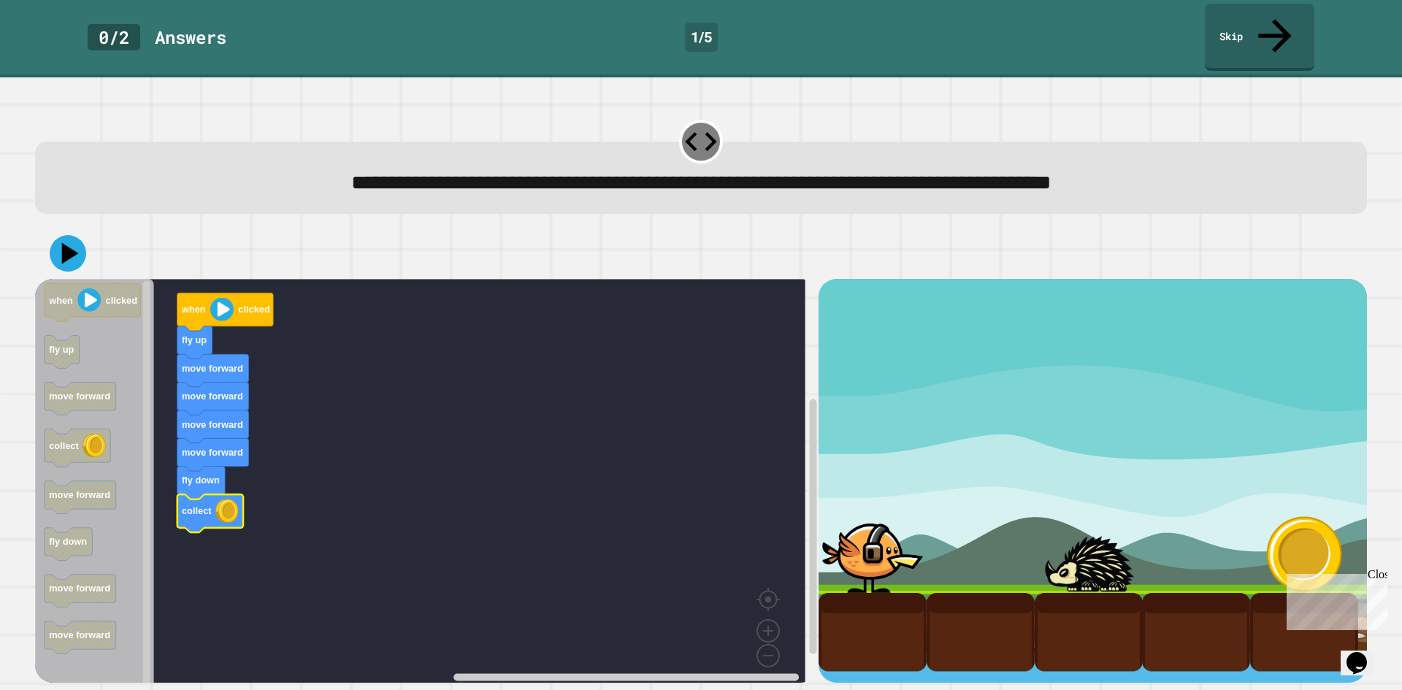
click at [75, 235] on icon at bounding box center [68, 253] width 37 height 37
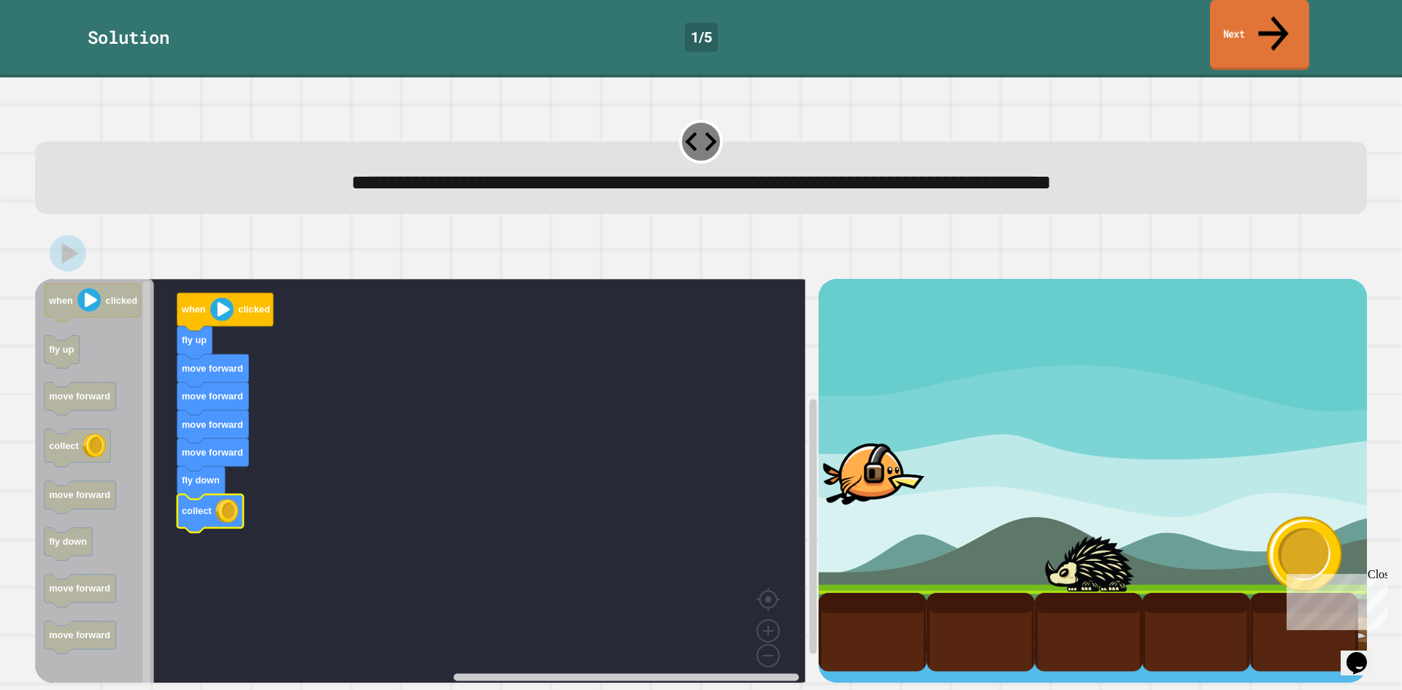
click at [1227, 24] on link "Next" at bounding box center [1259, 35] width 99 height 71
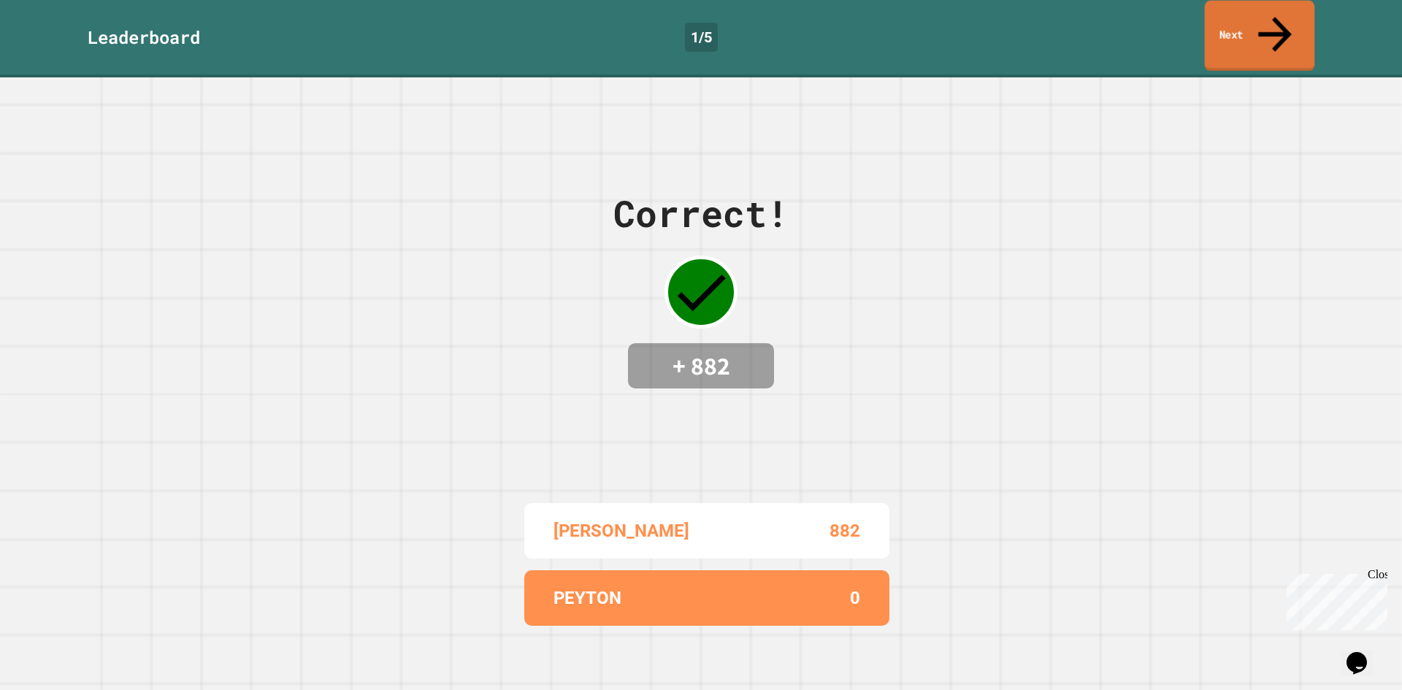
click at [1240, 20] on link "Next" at bounding box center [1260, 36] width 110 height 71
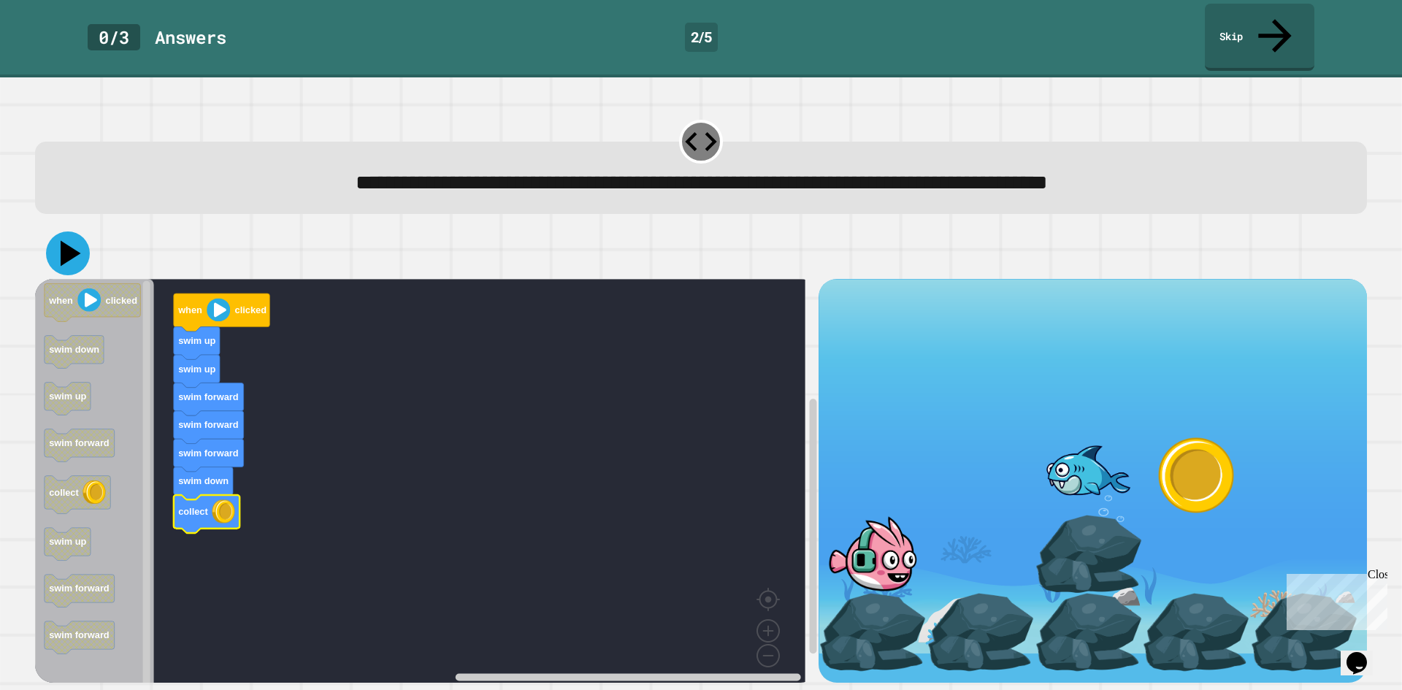
click at [61, 231] on icon at bounding box center [68, 253] width 44 height 44
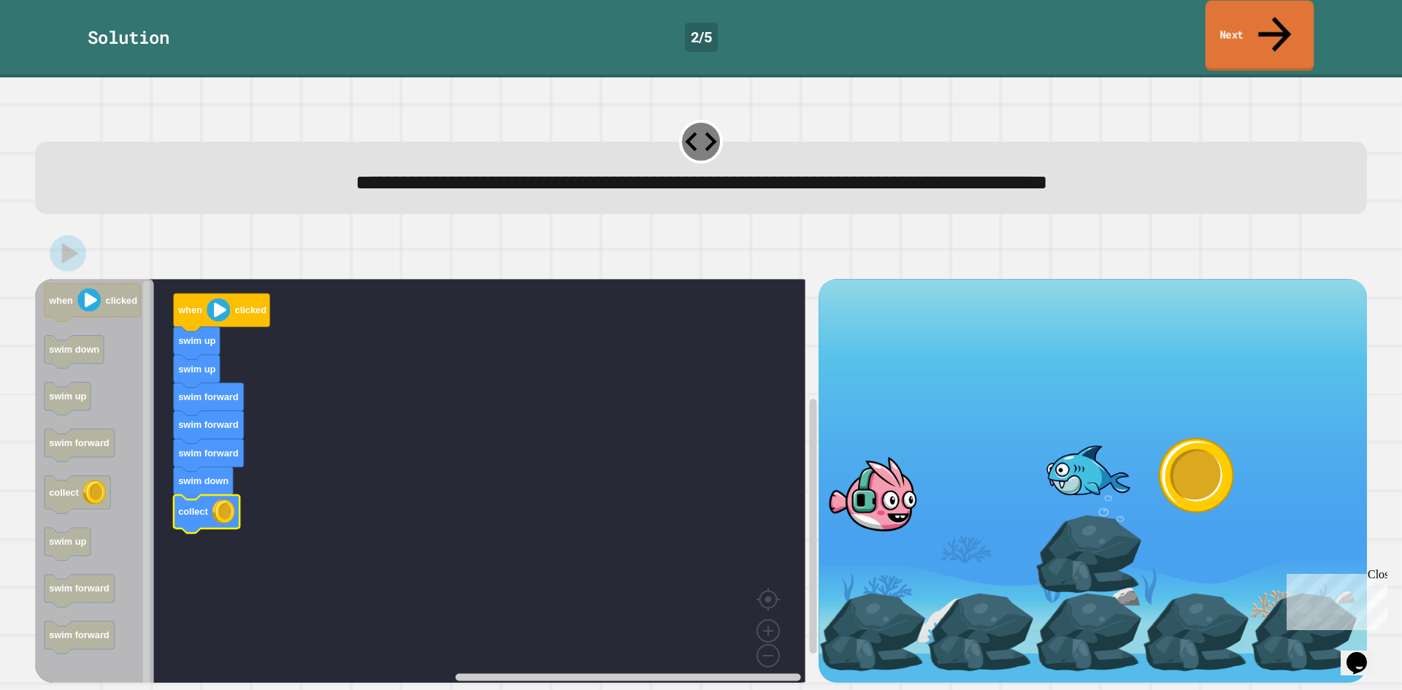
click at [1293, 27] on link "Next" at bounding box center [1259, 36] width 109 height 71
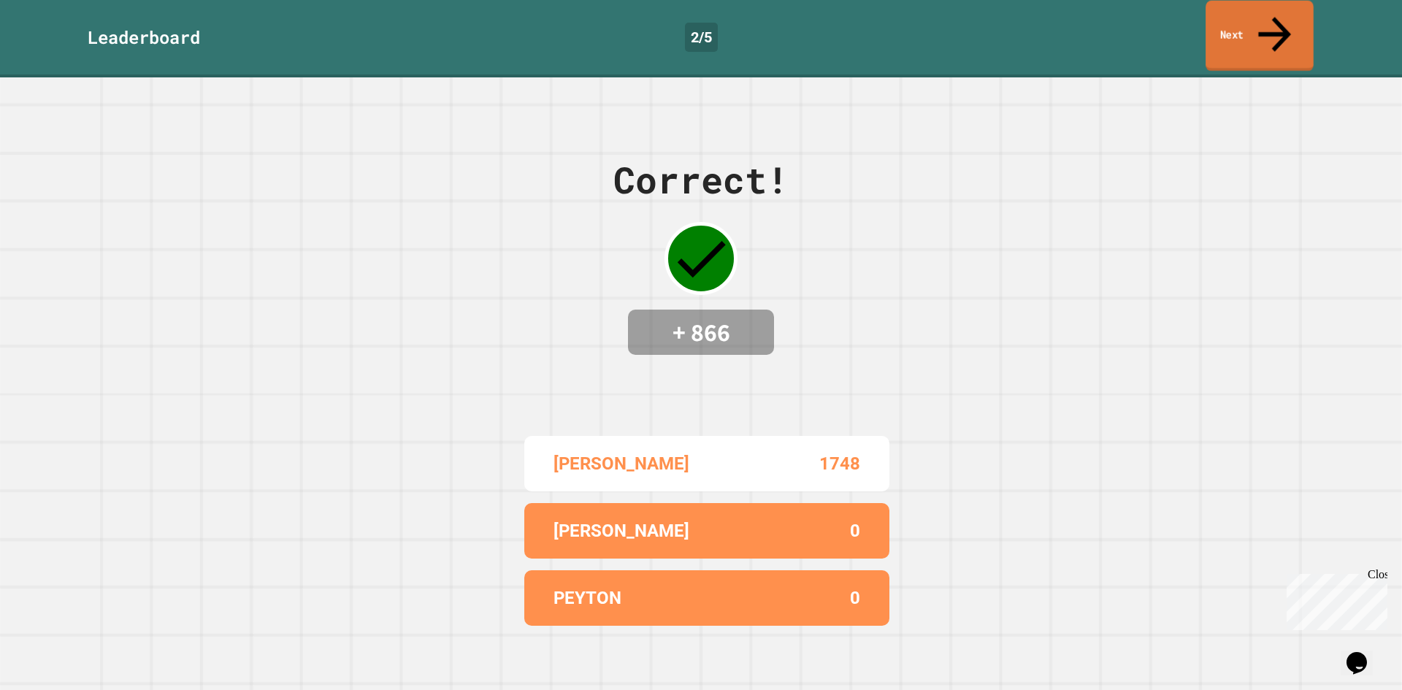
click at [1290, 26] on link "Next" at bounding box center [1259, 36] width 108 height 71
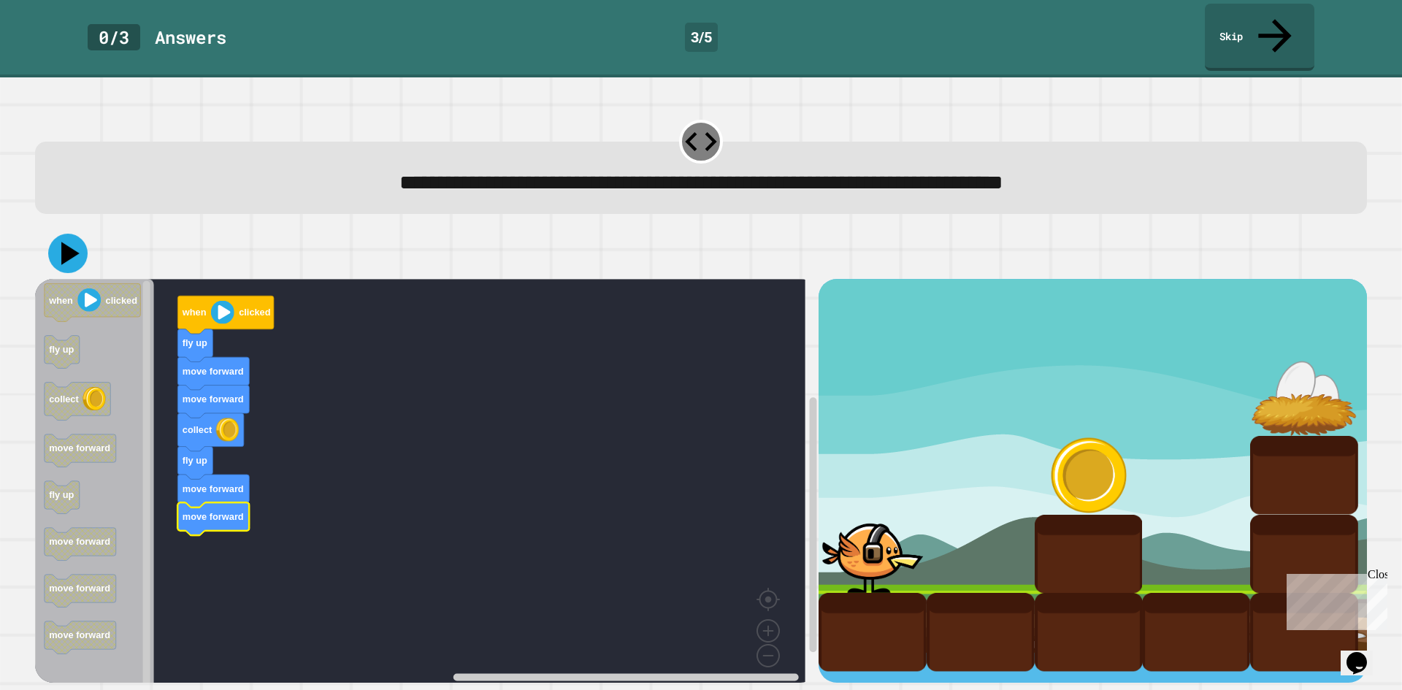
click at [69, 242] on icon at bounding box center [70, 253] width 18 height 23
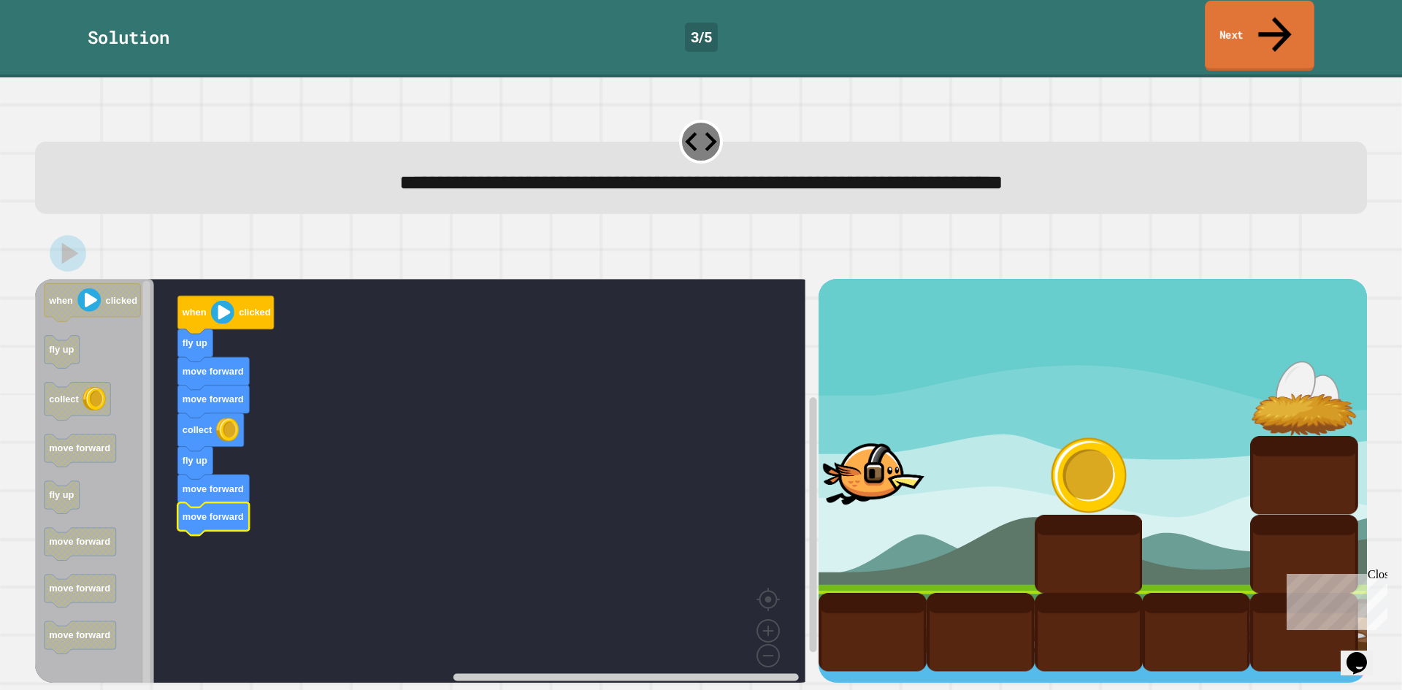
click at [1231, 13] on link "Next" at bounding box center [1260, 36] width 110 height 71
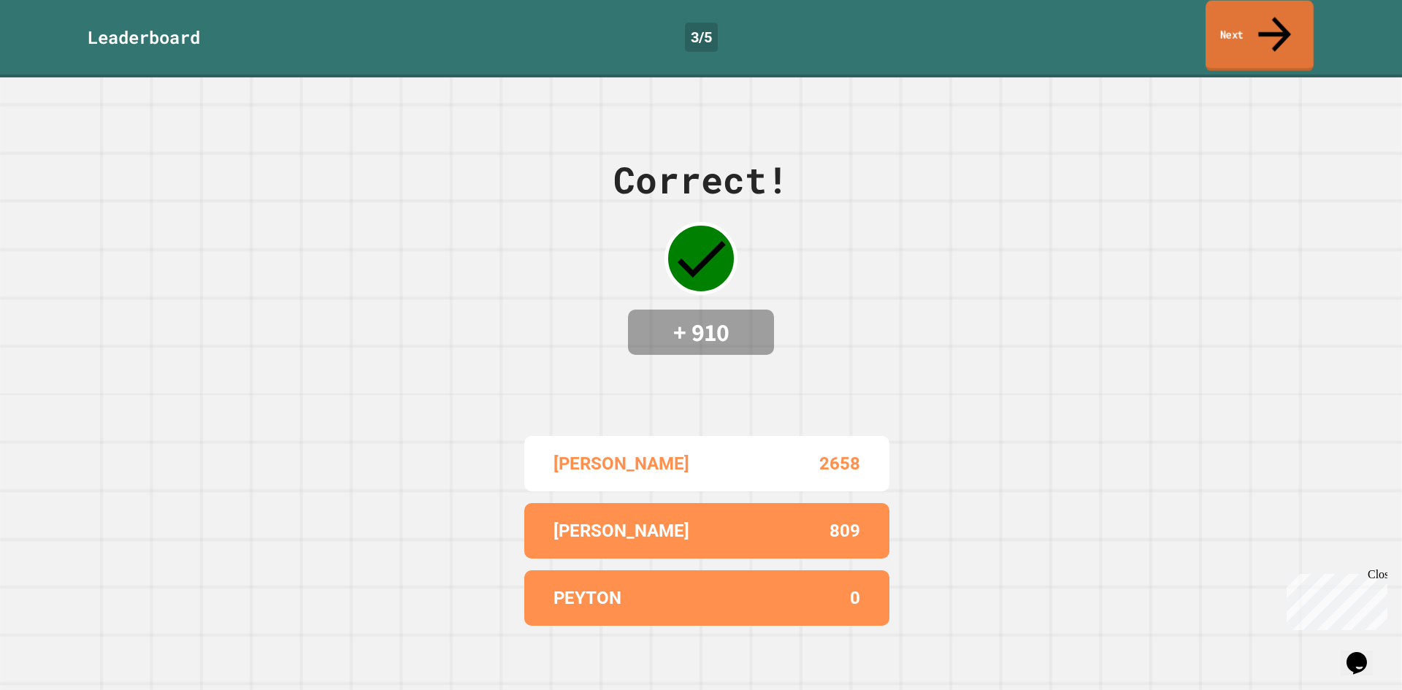
click at [1235, 13] on link "Next" at bounding box center [1259, 36] width 108 height 71
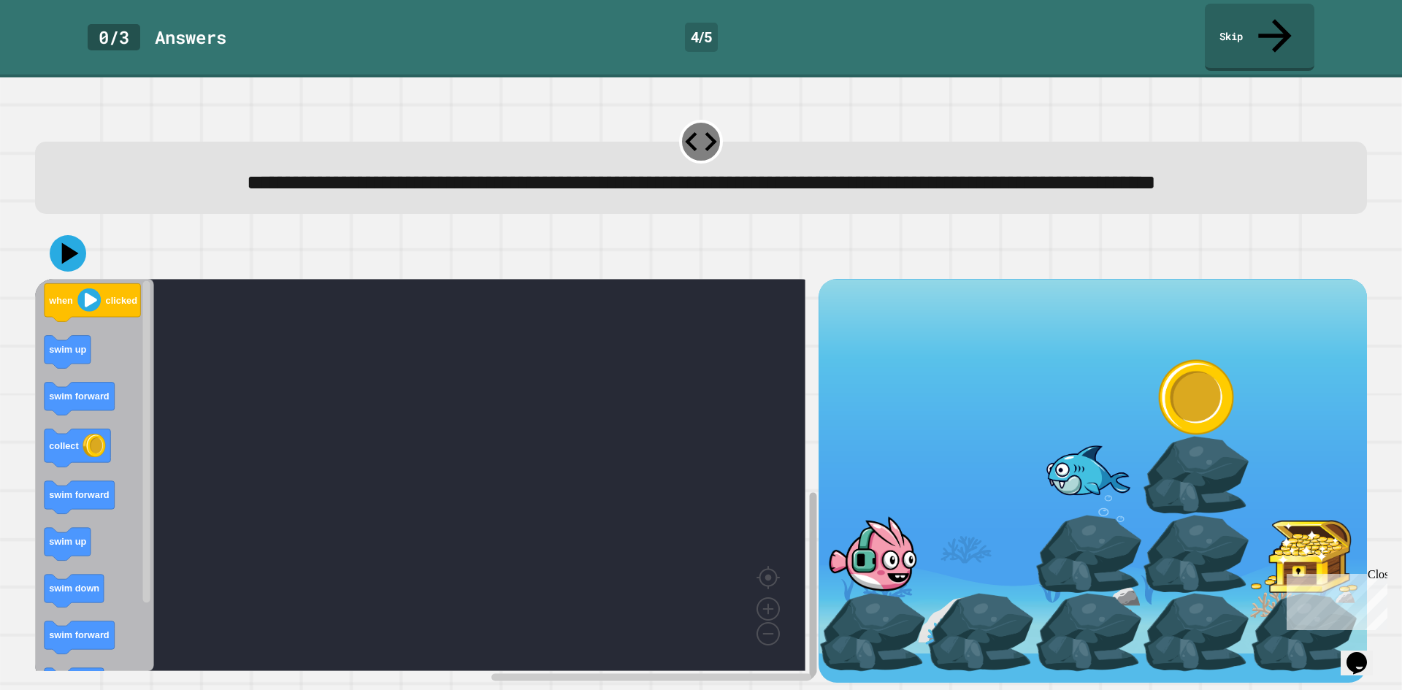
scroll to position [12, 0]
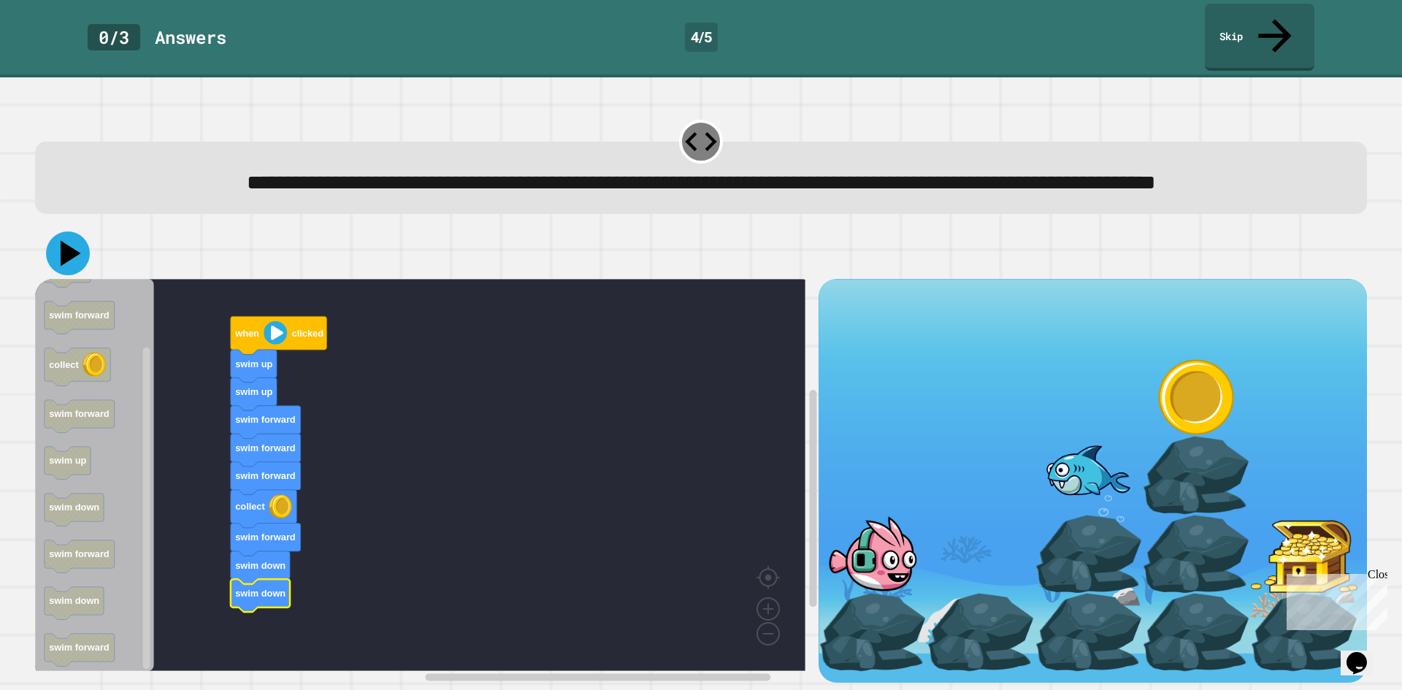
click at [64, 258] on icon at bounding box center [68, 253] width 44 height 44
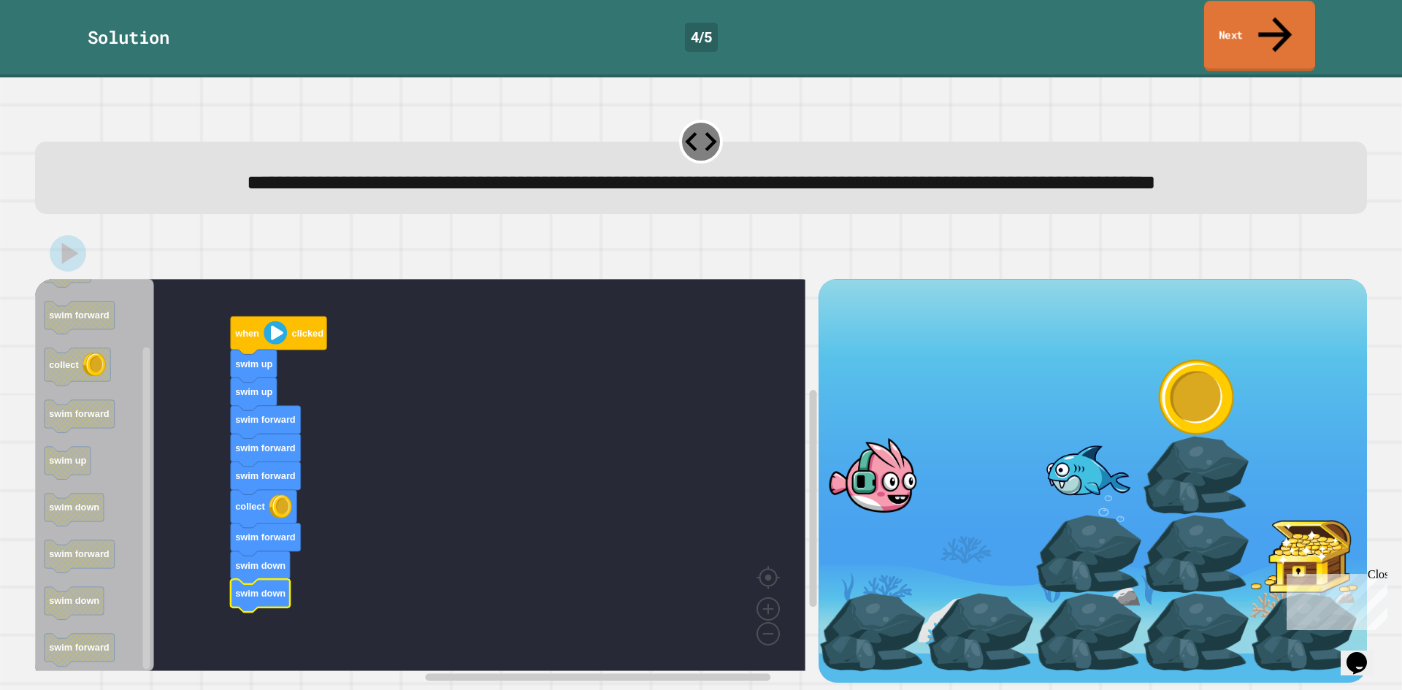
click at [1278, 28] on link "Next" at bounding box center [1259, 36] width 111 height 71
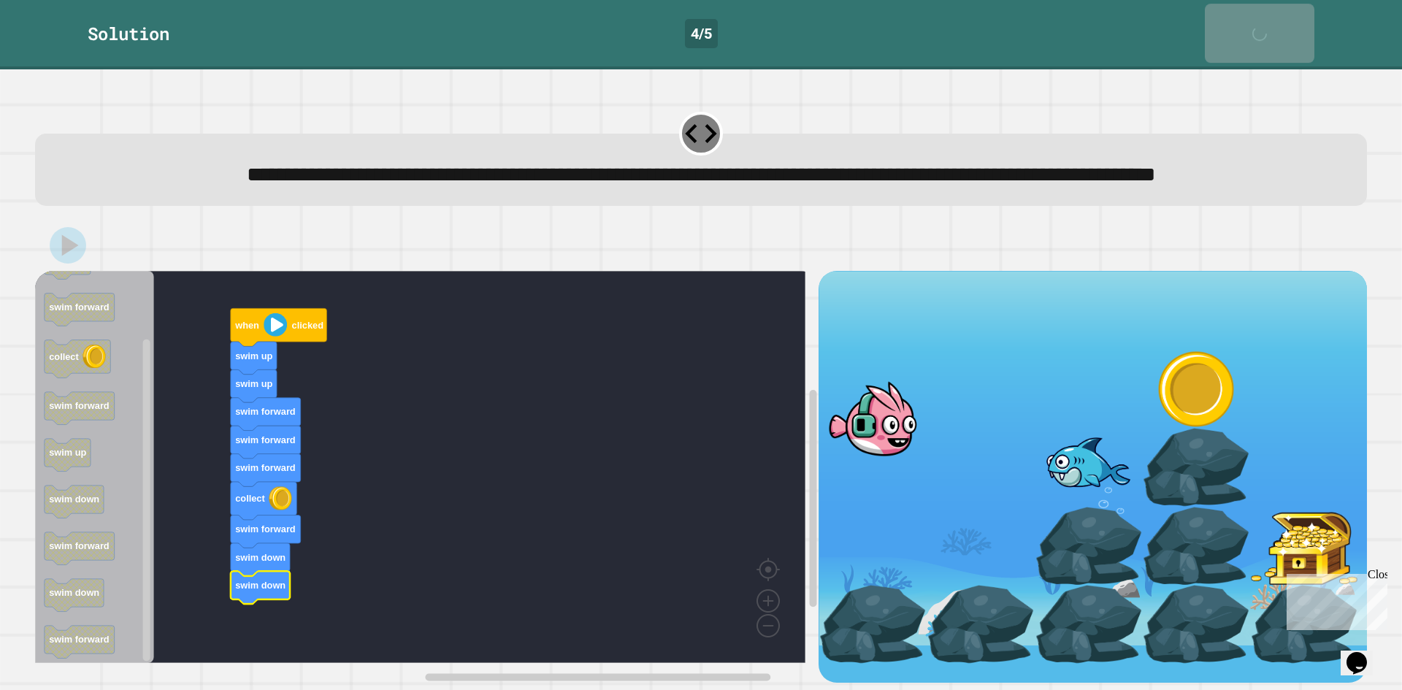
scroll to position [11, 0]
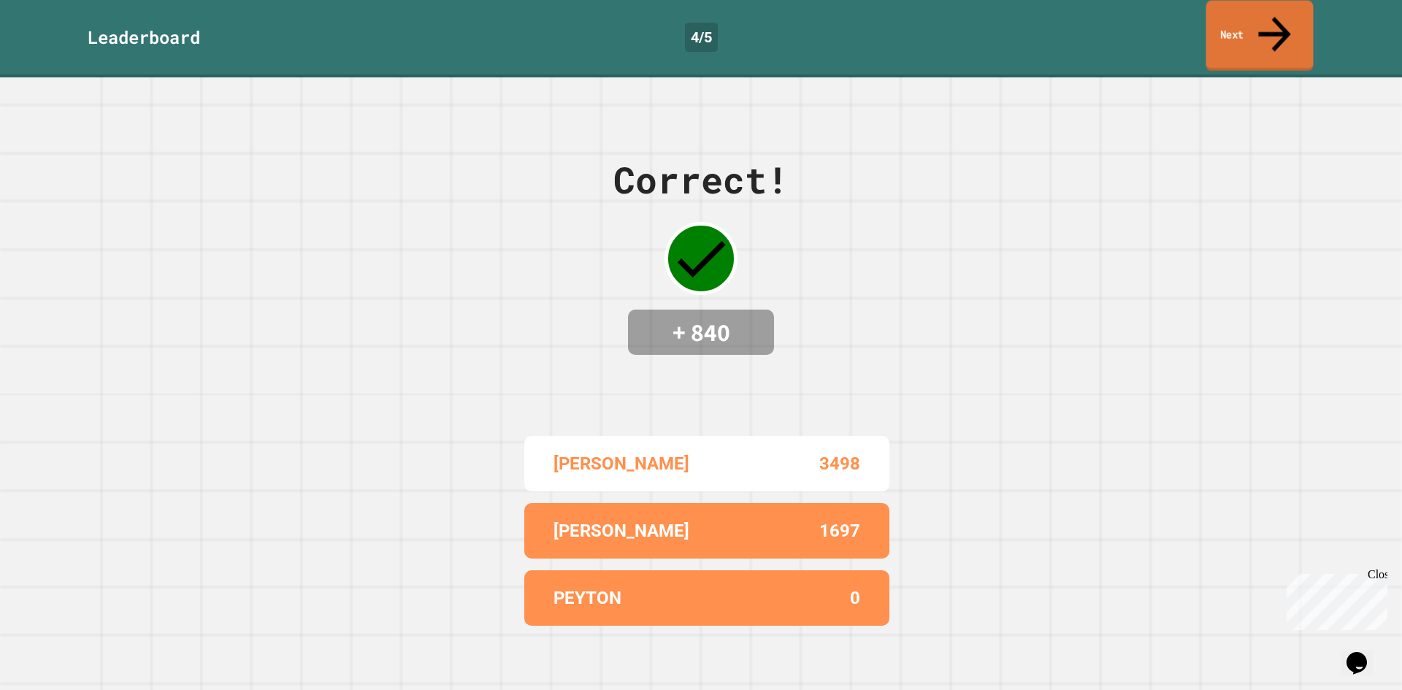
click at [1268, 20] on icon at bounding box center [1274, 34] width 49 height 52
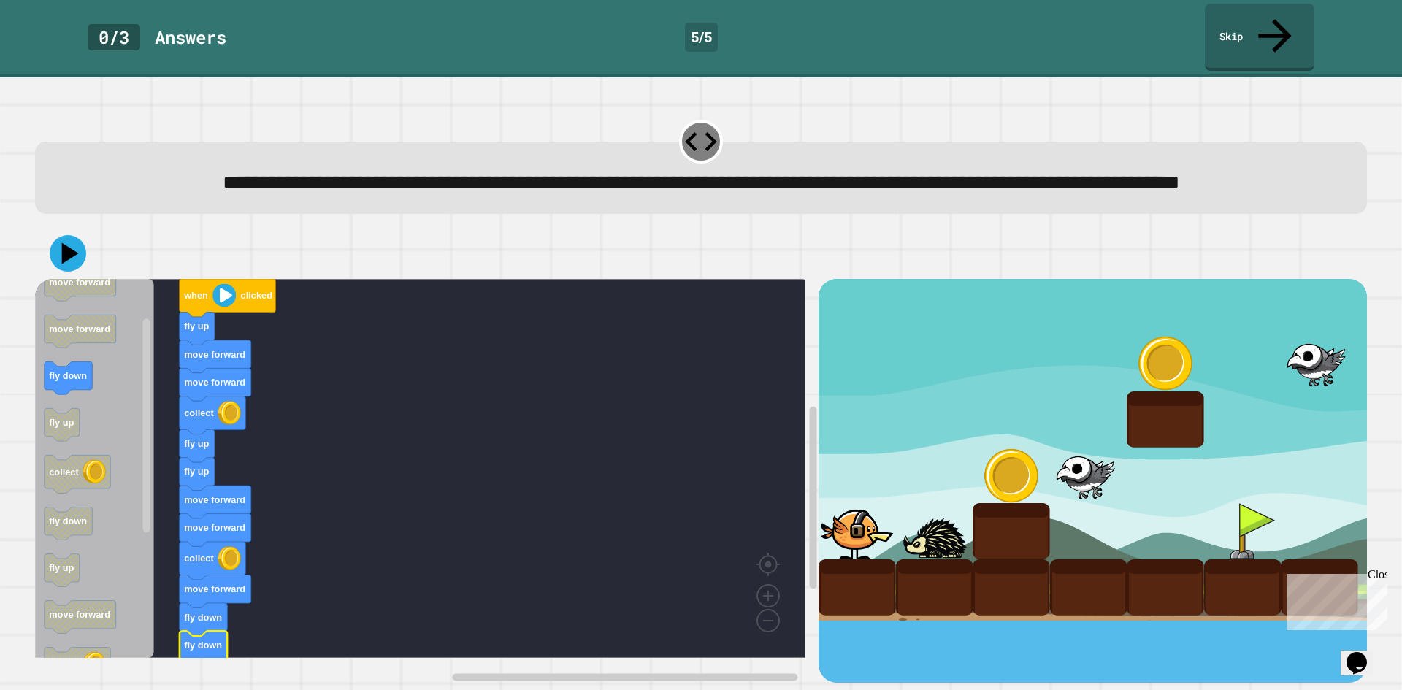
click at [317, 515] on rect "Blockly Workspace" at bounding box center [420, 468] width 770 height 379
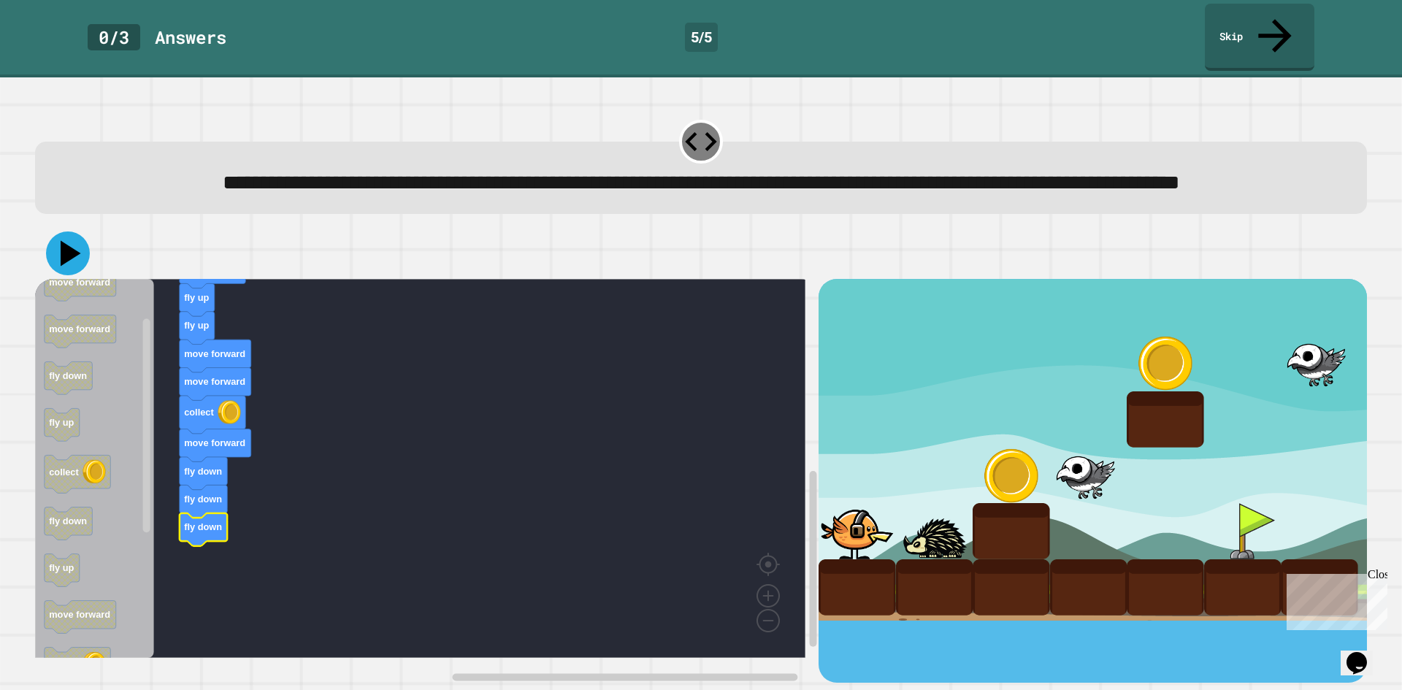
click at [69, 262] on icon at bounding box center [68, 253] width 44 height 44
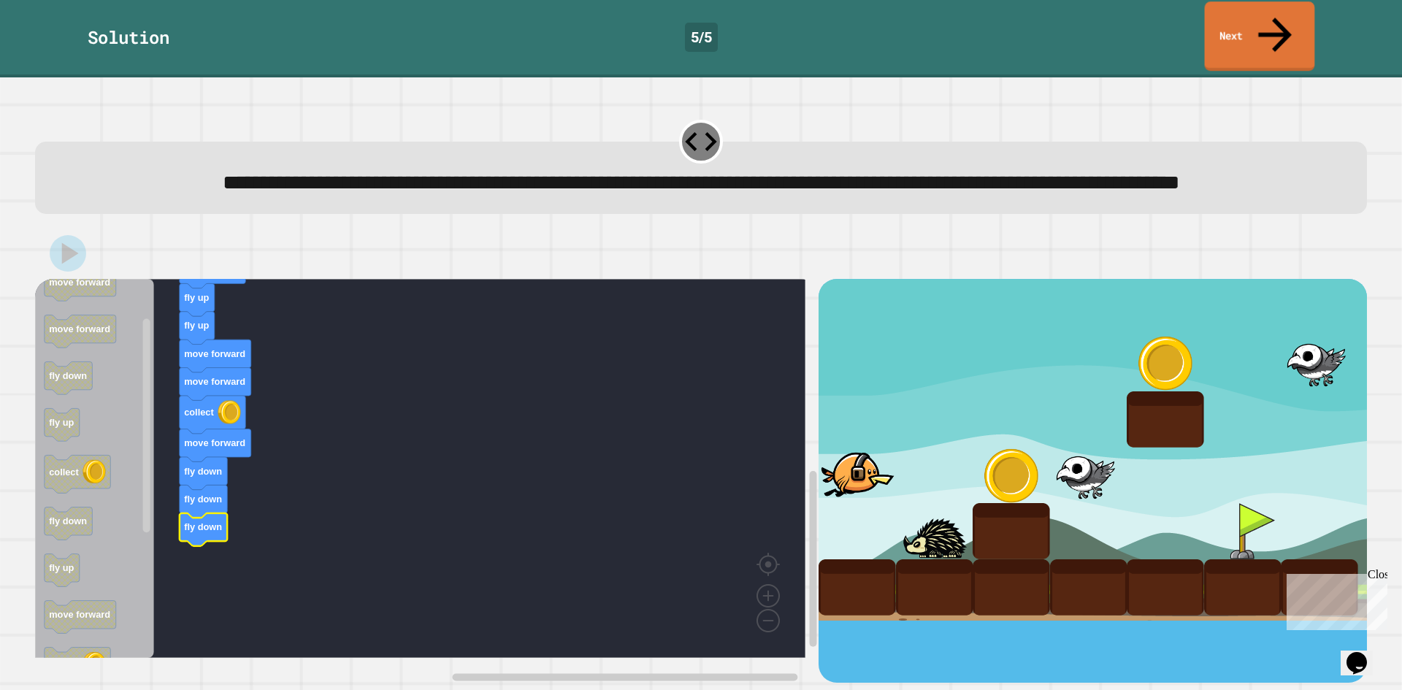
click at [1276, 12] on icon at bounding box center [1275, 34] width 50 height 51
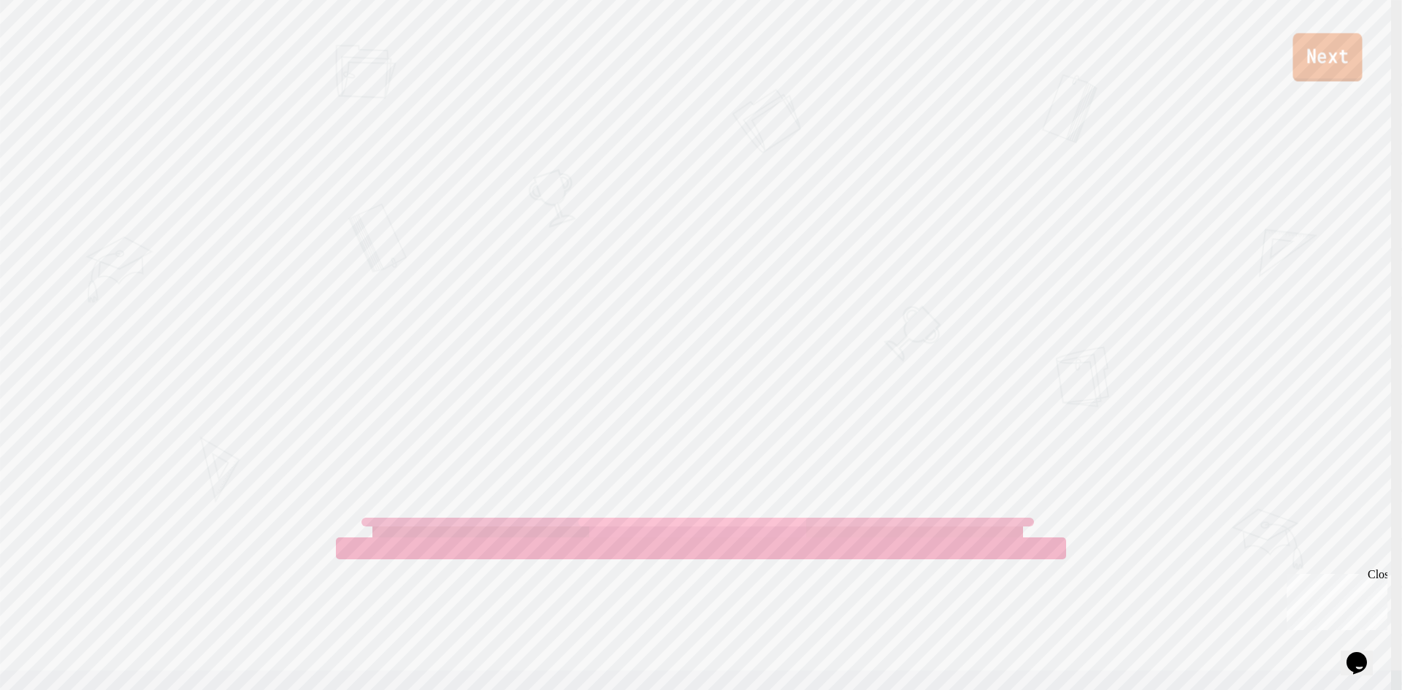
click at [1322, 49] on link "Next" at bounding box center [1326, 57] width 69 height 48
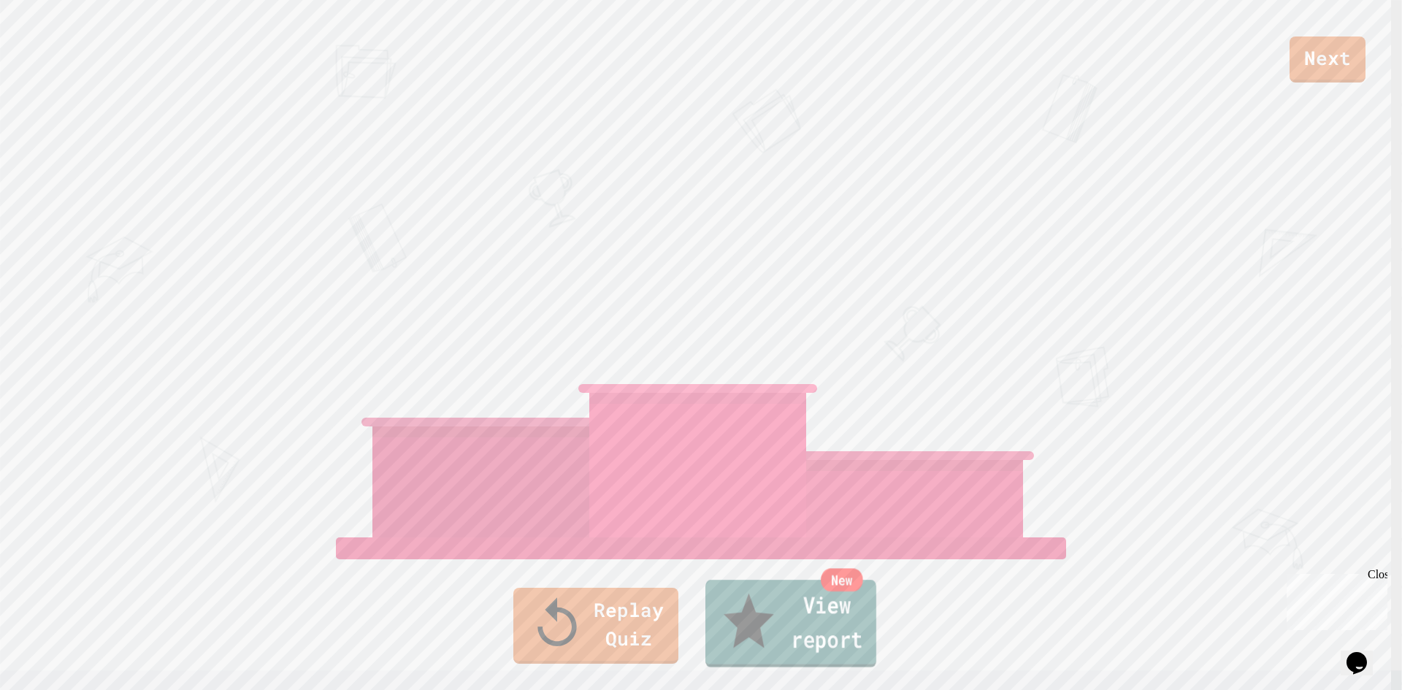
click at [789, 653] on link "New View report" at bounding box center [790, 624] width 171 height 88
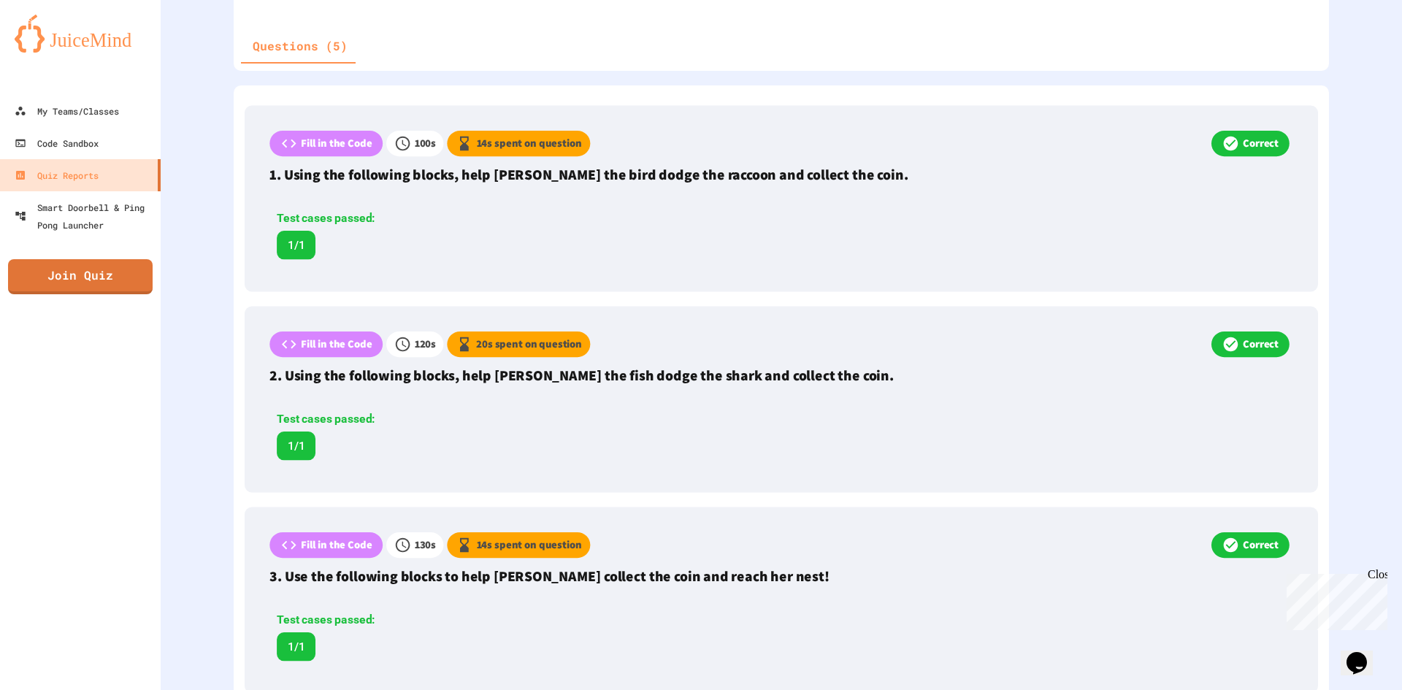
scroll to position [730, 0]
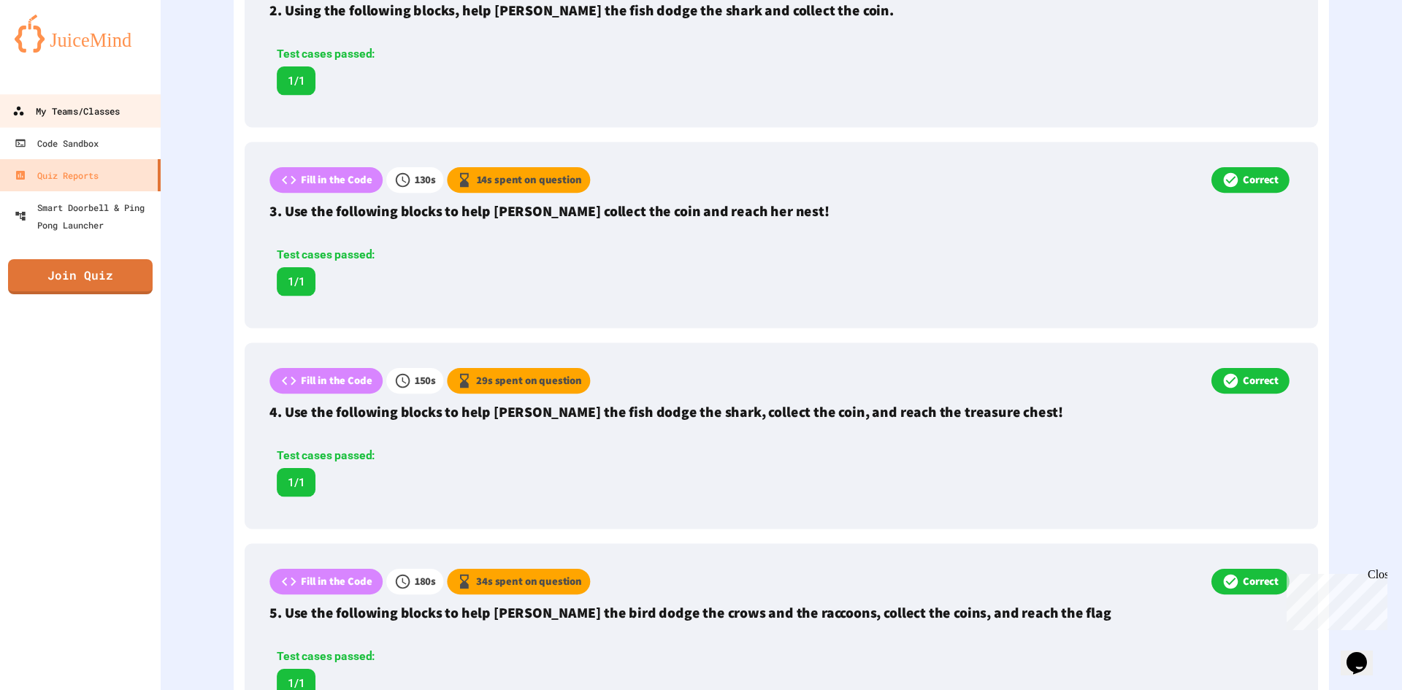
click at [96, 103] on div "My Teams/Classes" at bounding box center [65, 111] width 107 height 18
